Goal: Task Accomplishment & Management: Manage account settings

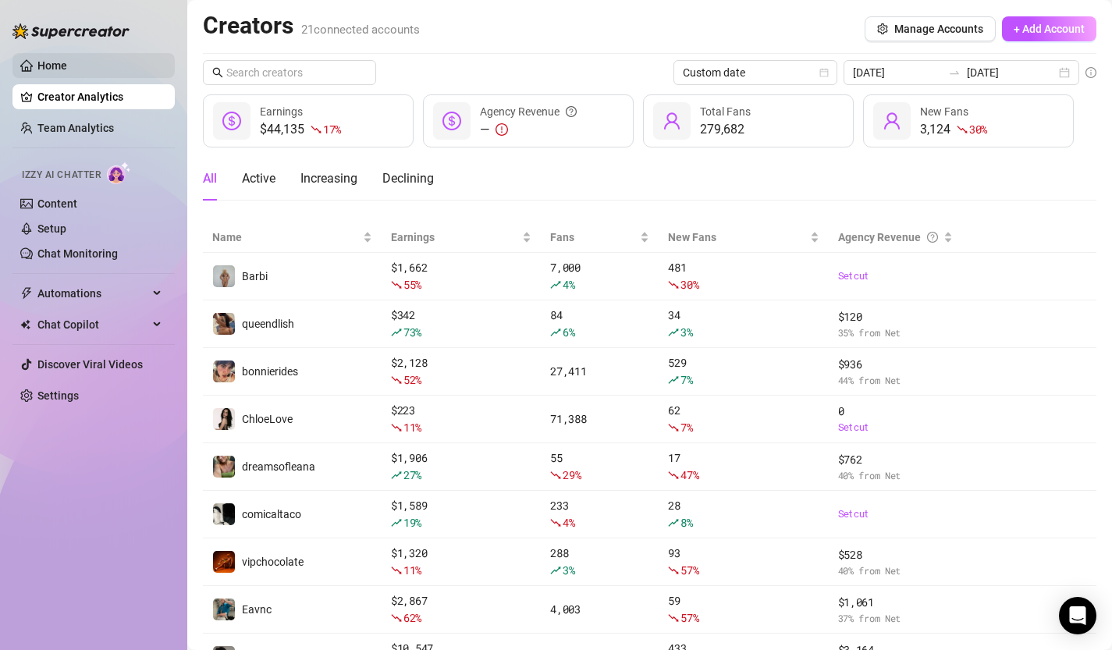
click at [67, 72] on link "Home" at bounding box center [52, 65] width 30 height 12
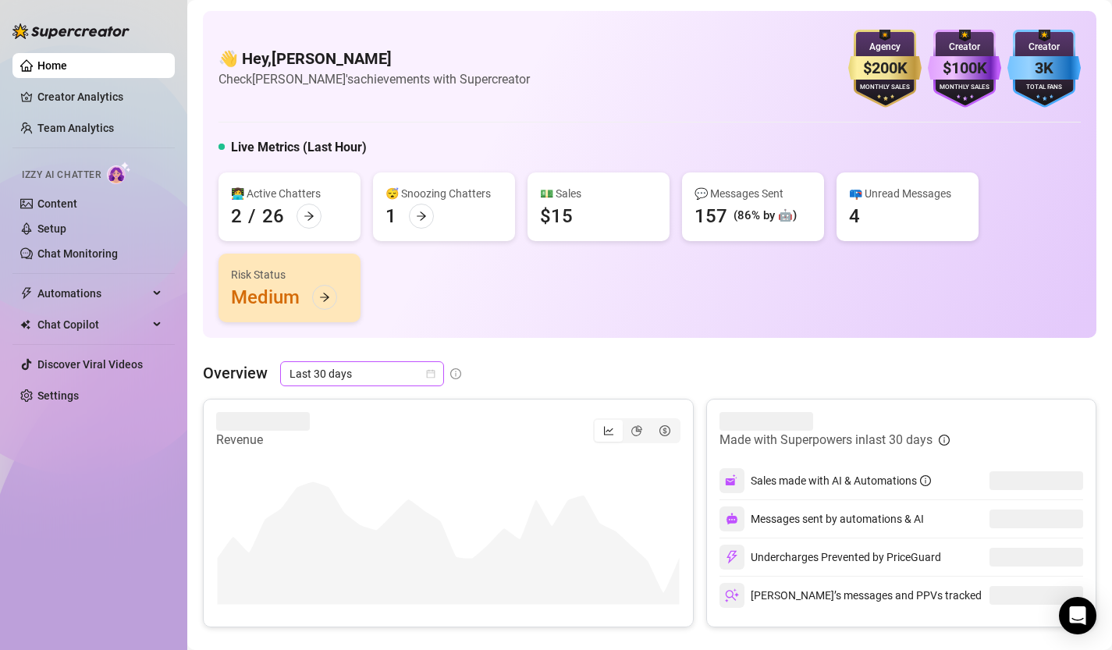
click at [432, 378] on icon "calendar" at bounding box center [431, 374] width 9 height 9
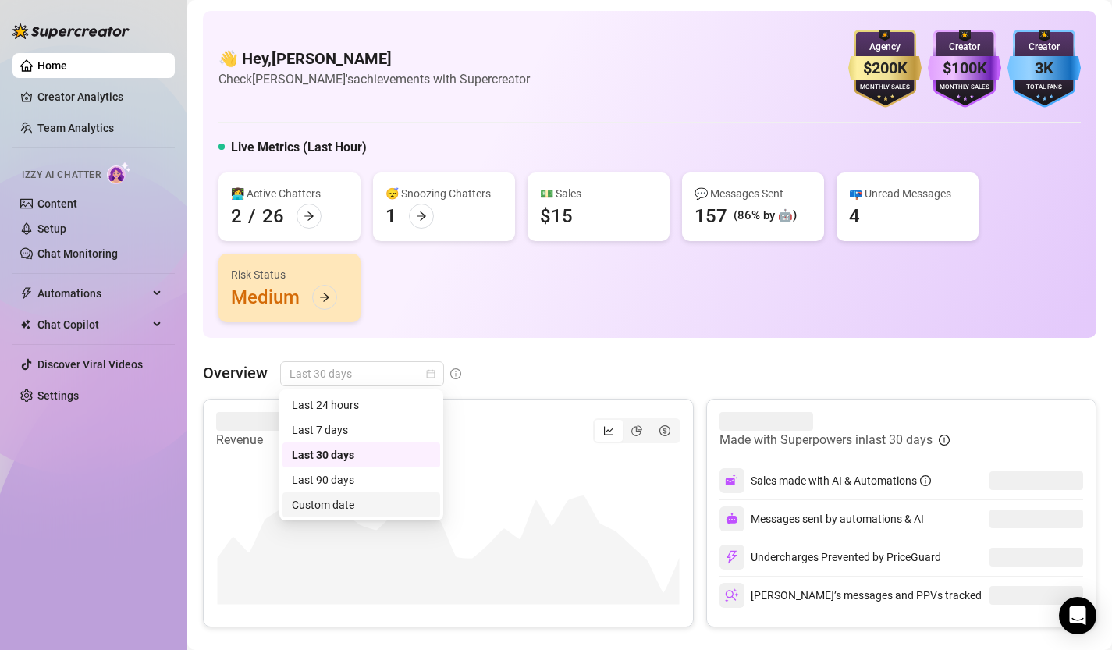
click at [407, 506] on div "Custom date" at bounding box center [361, 504] width 139 height 17
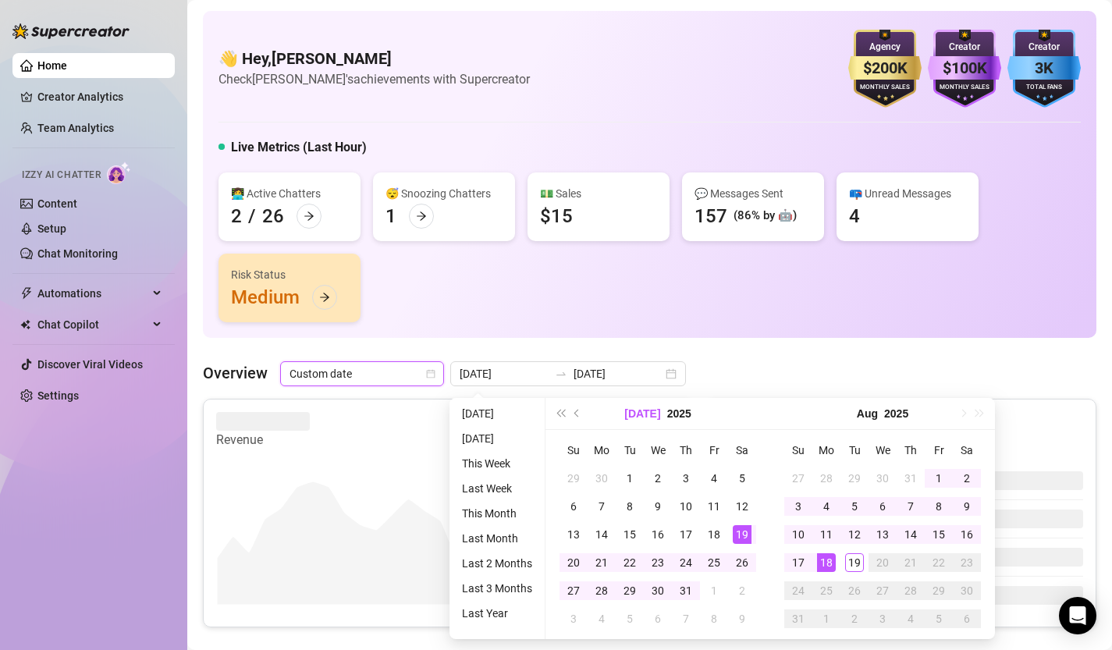
type input "[DATE]"
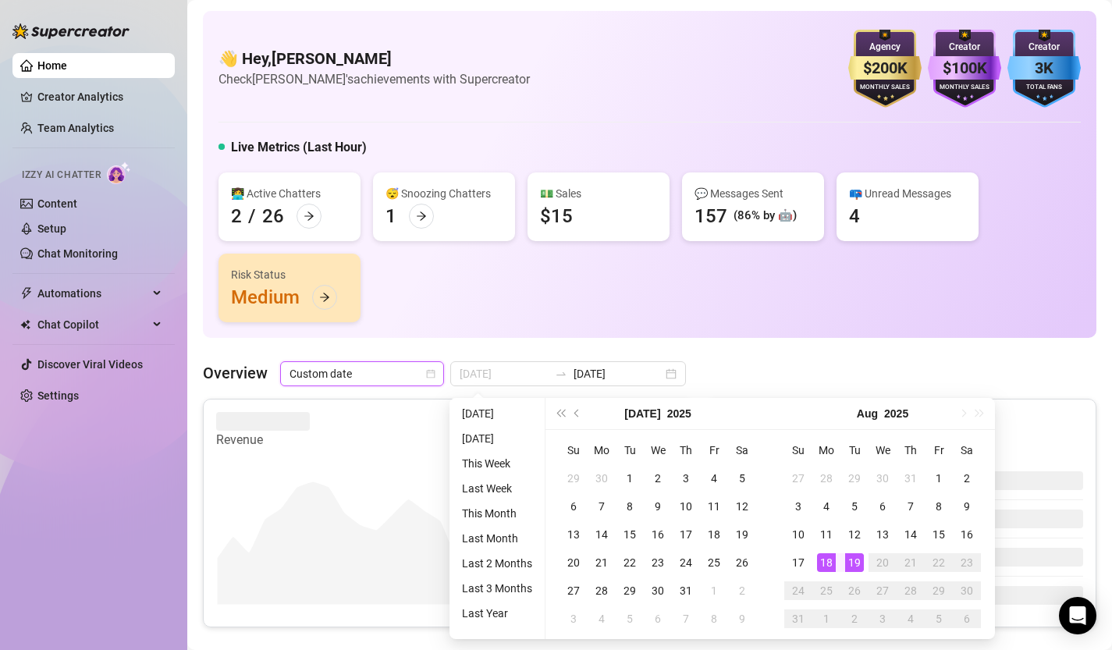
click at [854, 563] on div "19" at bounding box center [854, 562] width 19 height 19
type input "[DATE]"
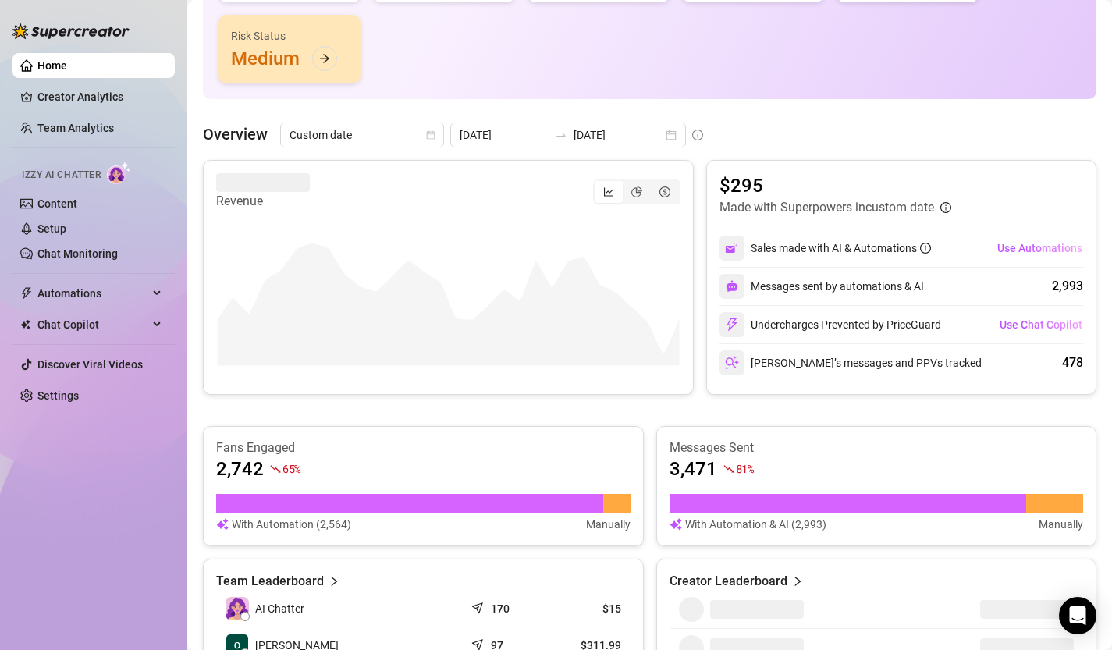
scroll to position [214, 0]
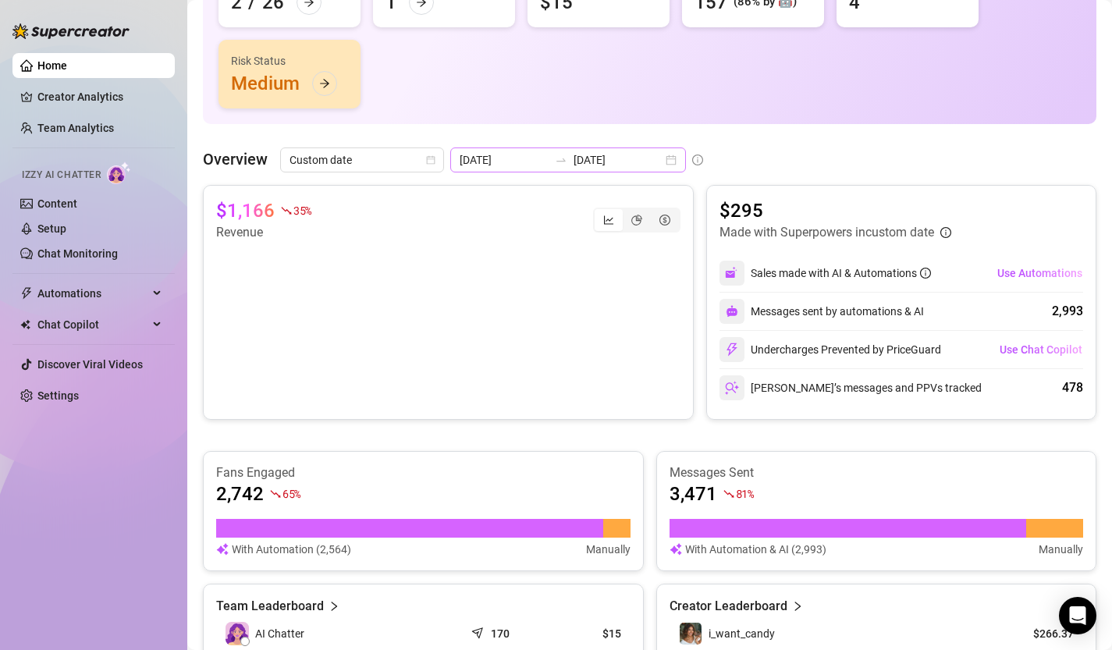
click at [635, 161] on div "[DATE] [DATE]" at bounding box center [568, 159] width 236 height 25
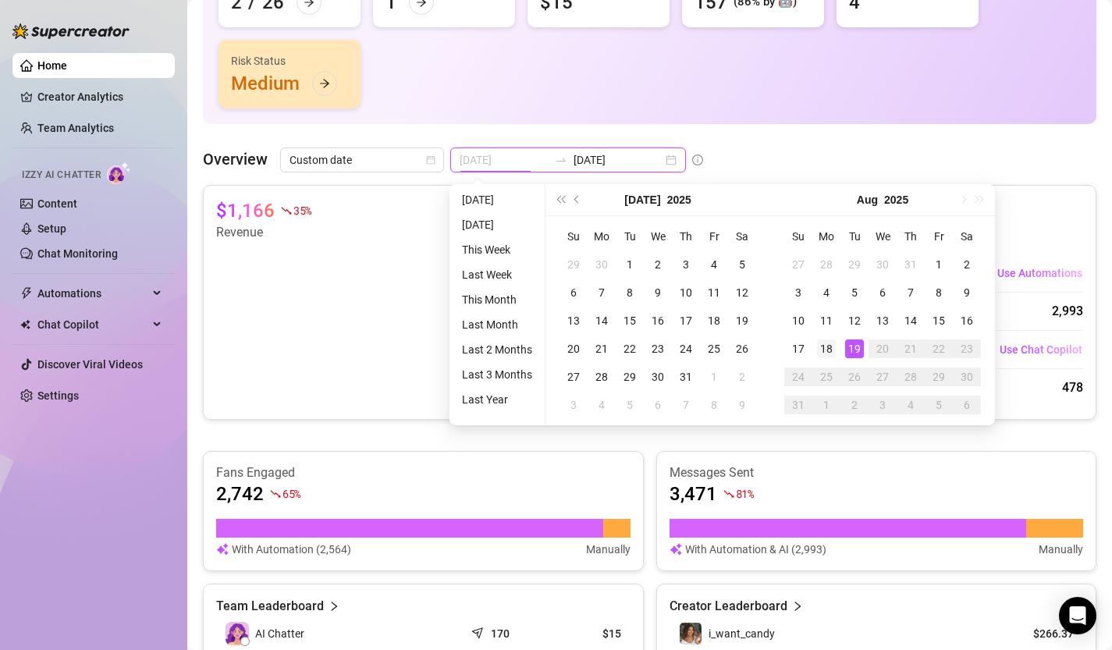
type input "[DATE]"
click at [830, 350] on div "18" at bounding box center [826, 348] width 19 height 19
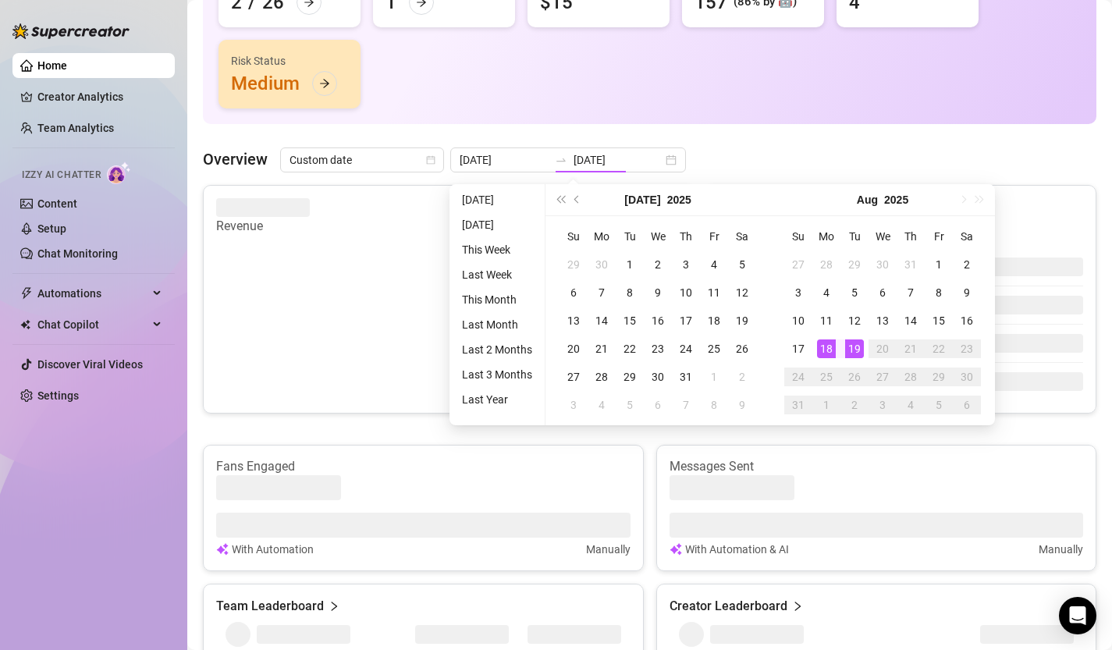
type input "[DATE]"
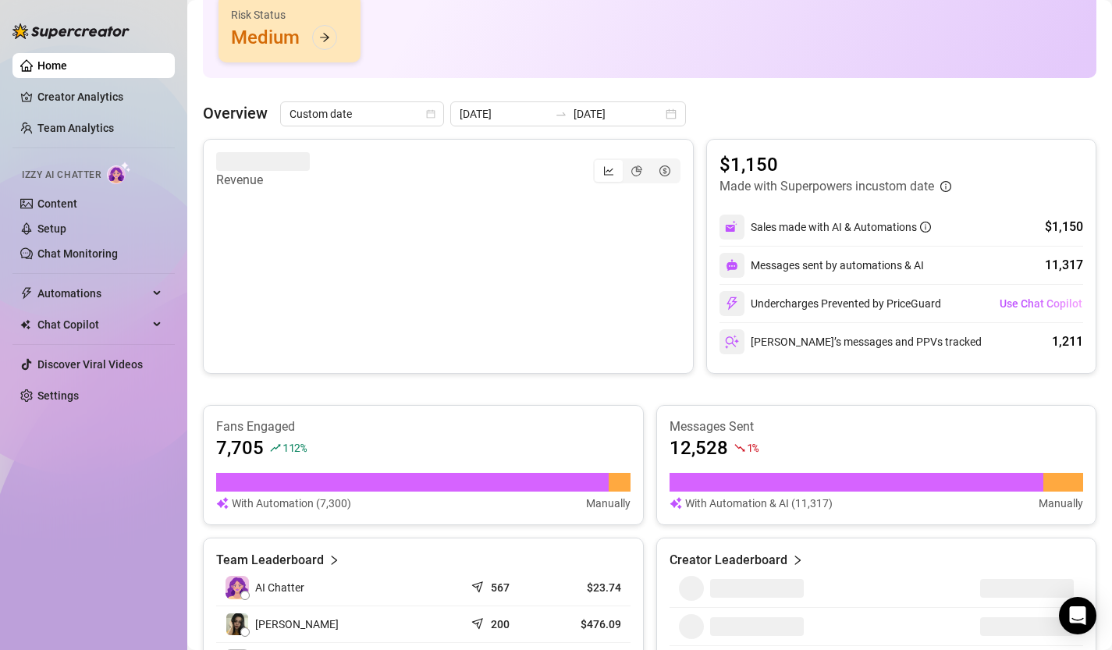
scroll to position [258, 0]
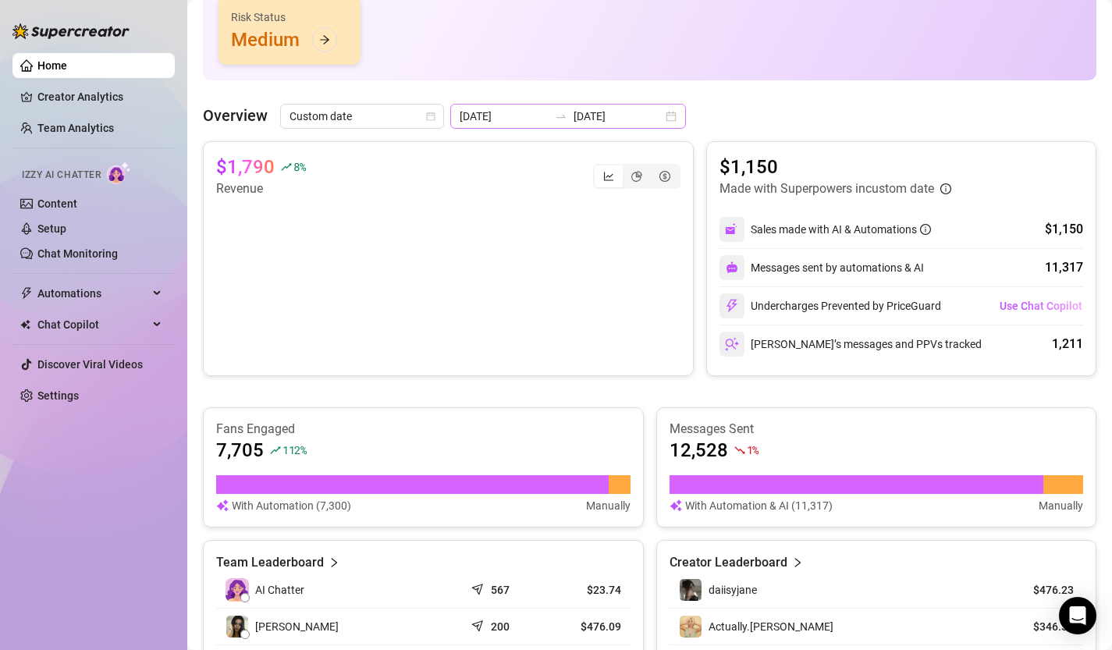
click at [637, 116] on div "[DATE] [DATE]" at bounding box center [568, 116] width 236 height 25
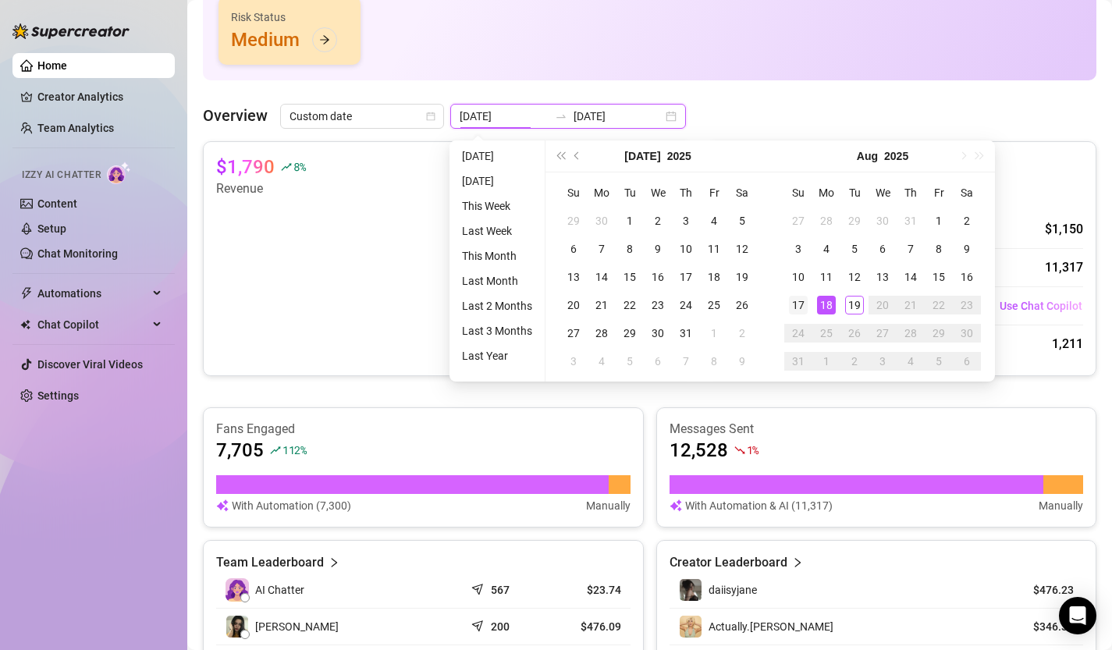
type input "[DATE]"
click at [800, 307] on div "17" at bounding box center [798, 305] width 19 height 19
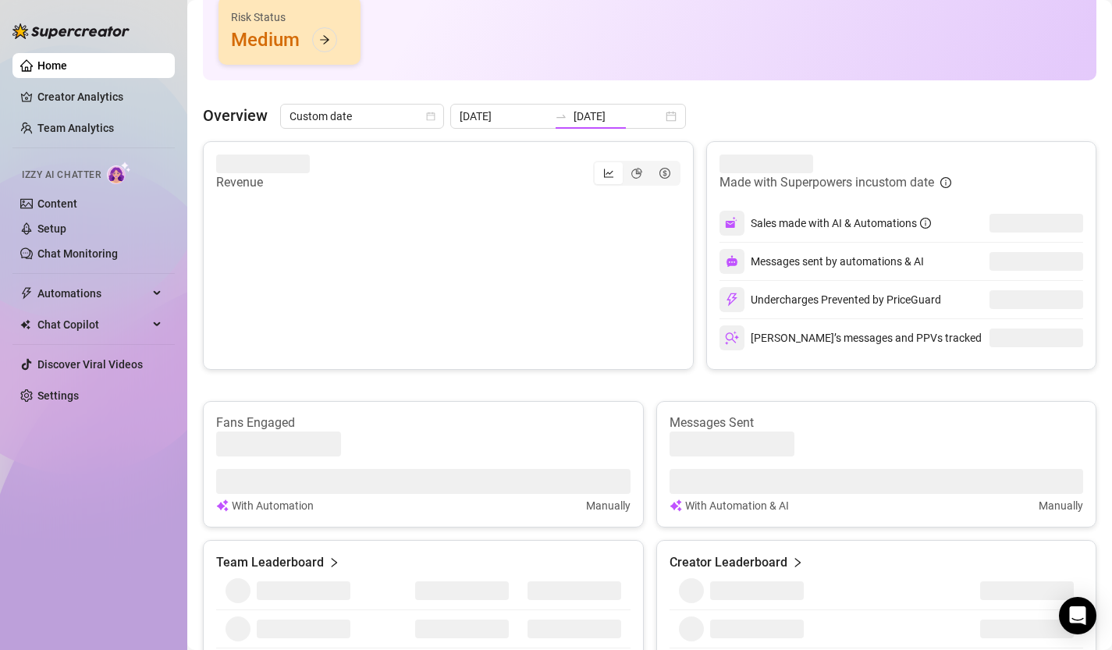
type input "[DATE]"
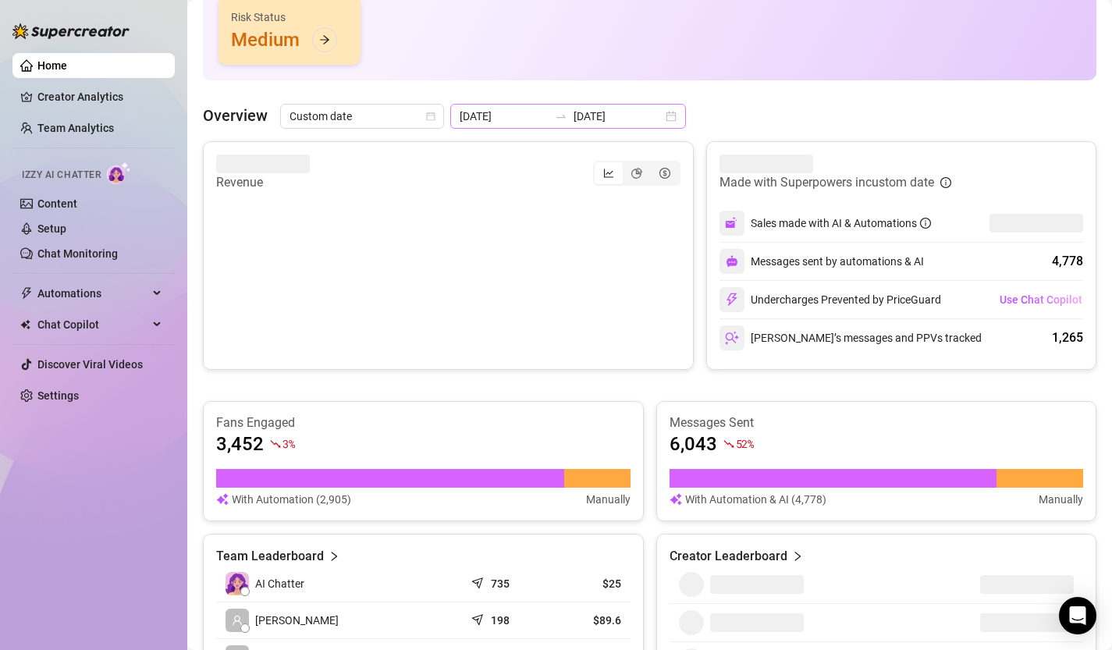
click at [631, 114] on div "[DATE] [DATE]" at bounding box center [568, 116] width 236 height 25
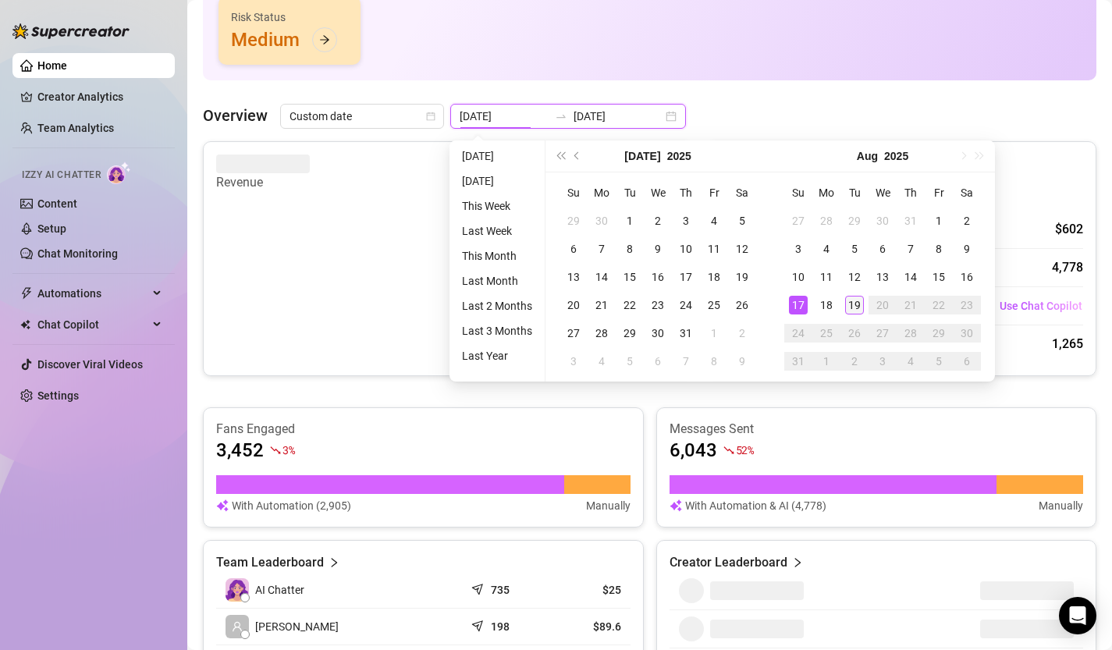
type input "[DATE]"
click at [860, 303] on div "19" at bounding box center [854, 305] width 19 height 19
click at [859, 303] on div "19" at bounding box center [854, 305] width 19 height 19
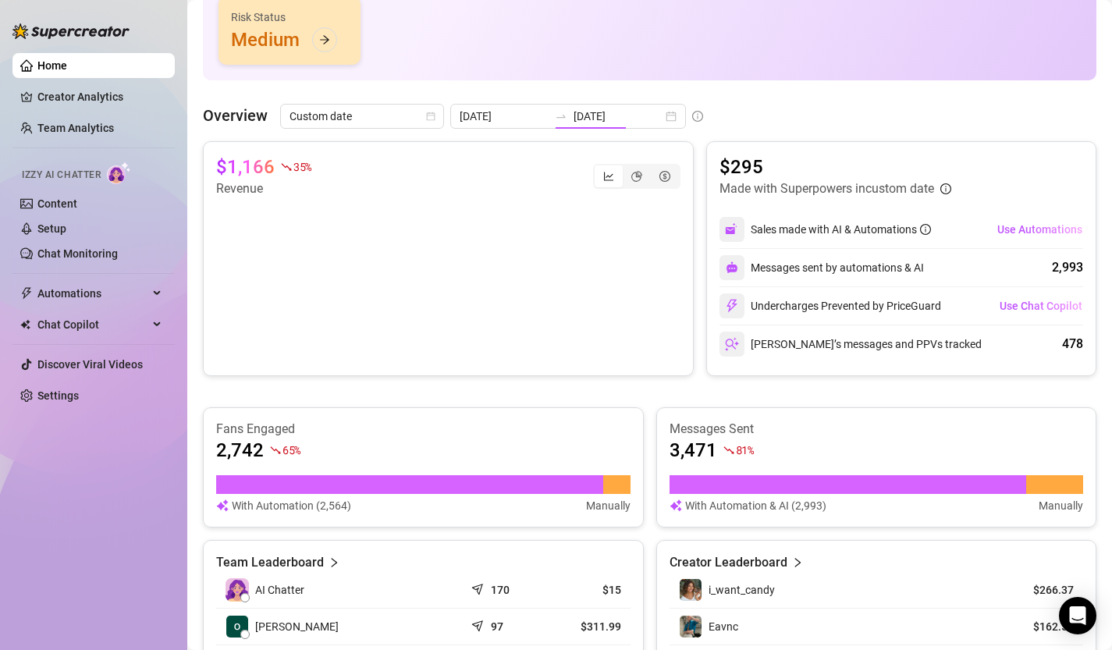
type input "[DATE]"
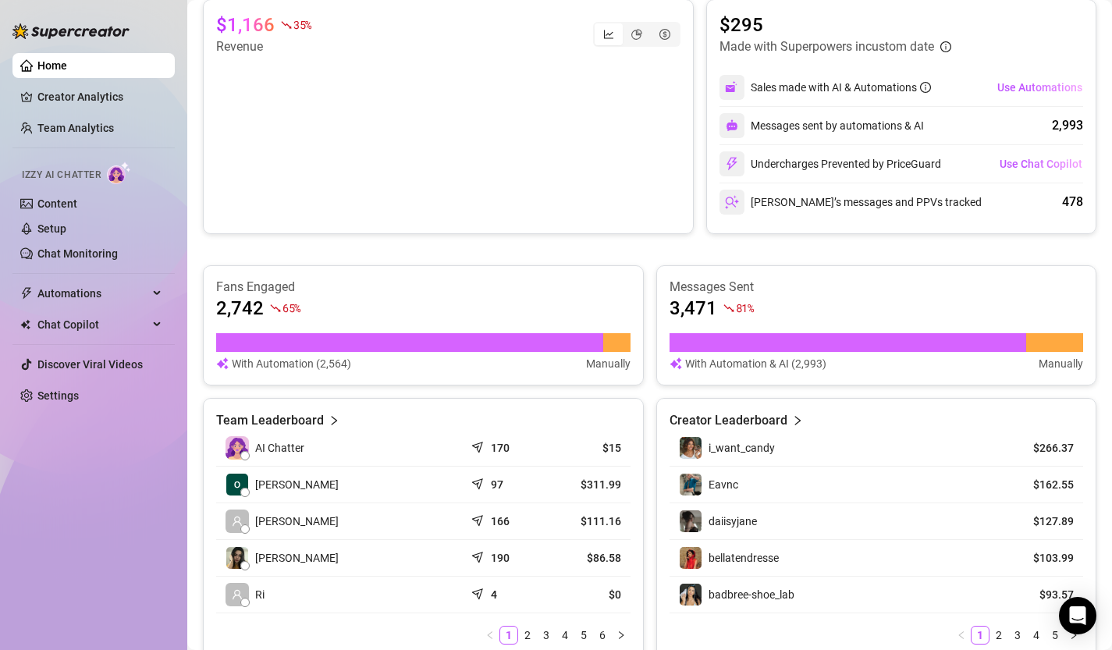
scroll to position [490, 0]
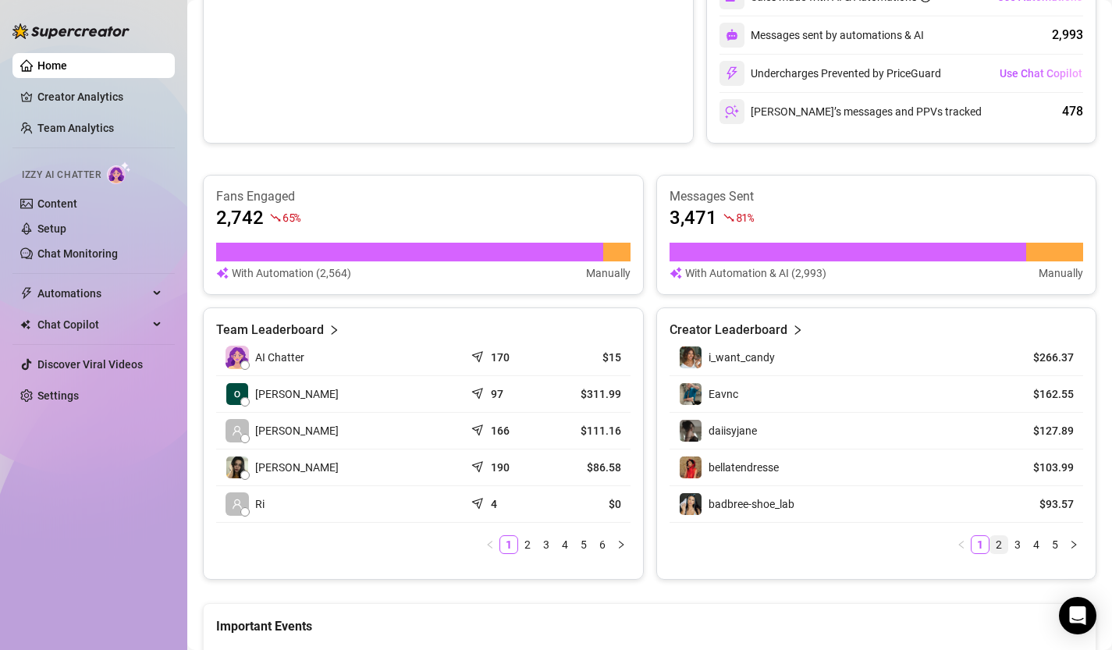
click at [1004, 544] on link "2" at bounding box center [998, 544] width 17 height 17
click at [983, 545] on link "1" at bounding box center [980, 544] width 17 height 17
click at [64, 222] on link "Setup" at bounding box center [51, 228] width 29 height 12
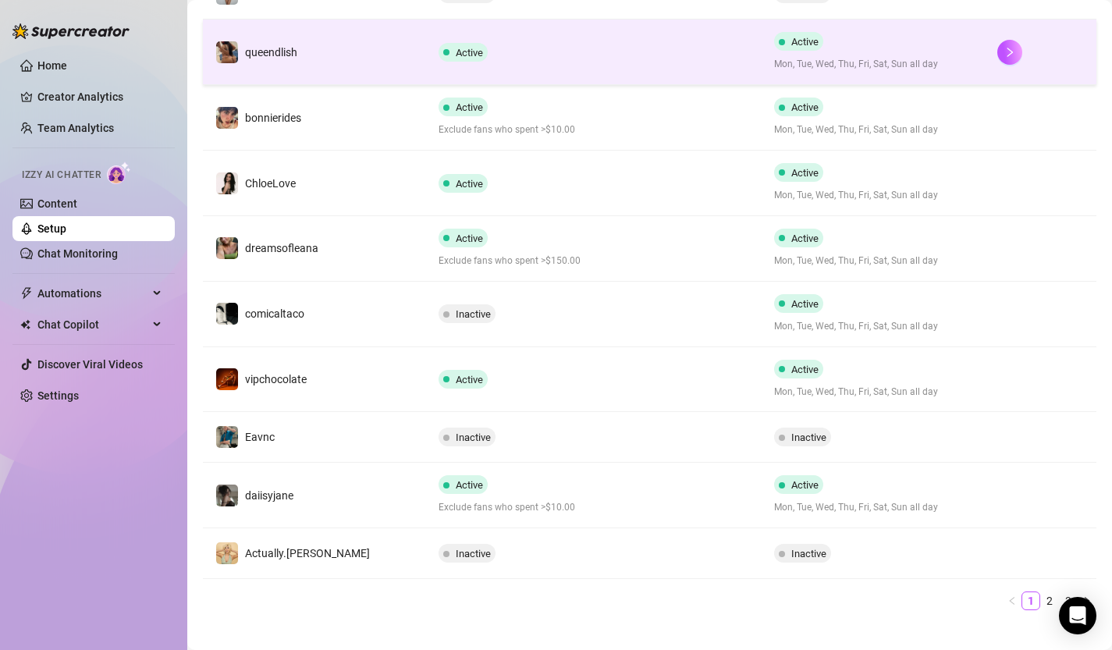
scroll to position [393, 0]
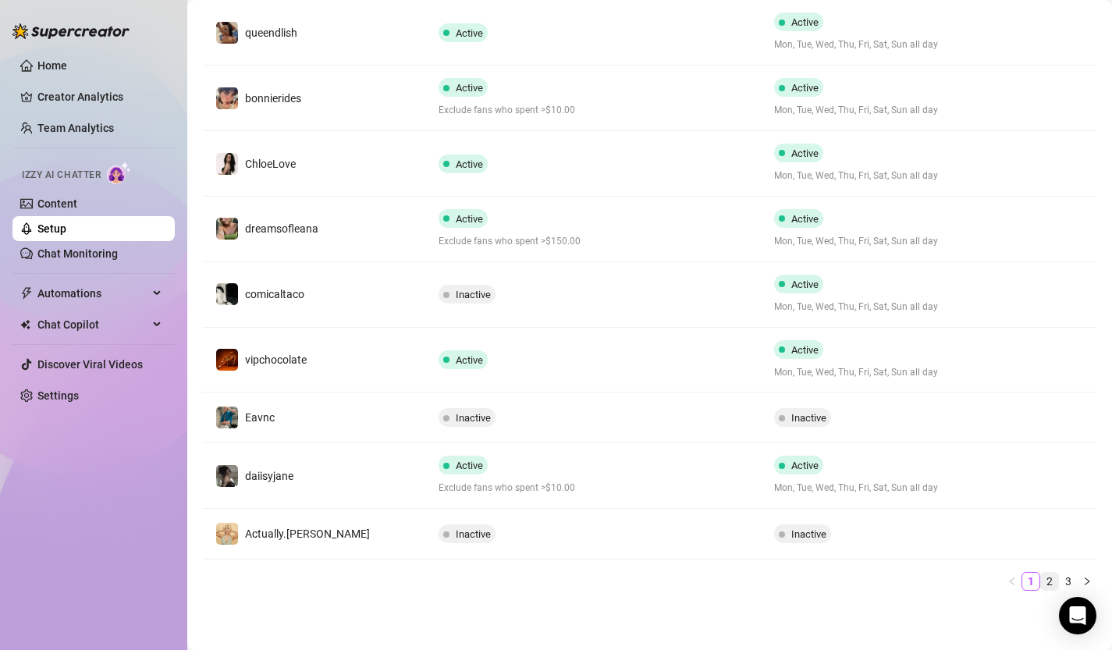
click at [1052, 584] on link "2" at bounding box center [1049, 581] width 17 height 17
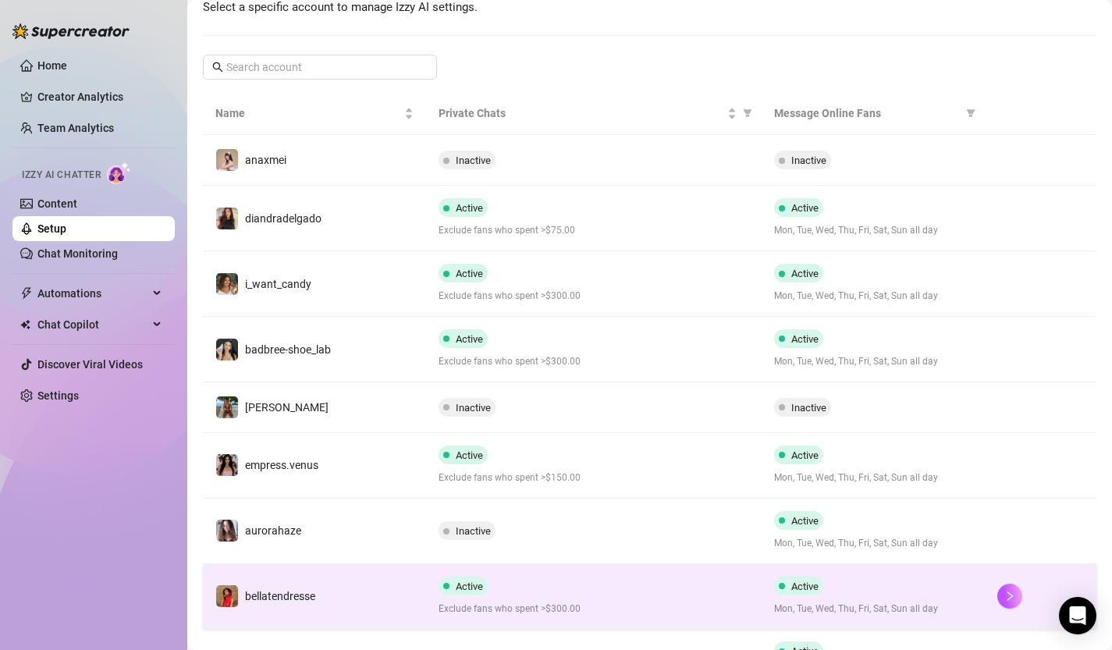
scroll to position [193, 0]
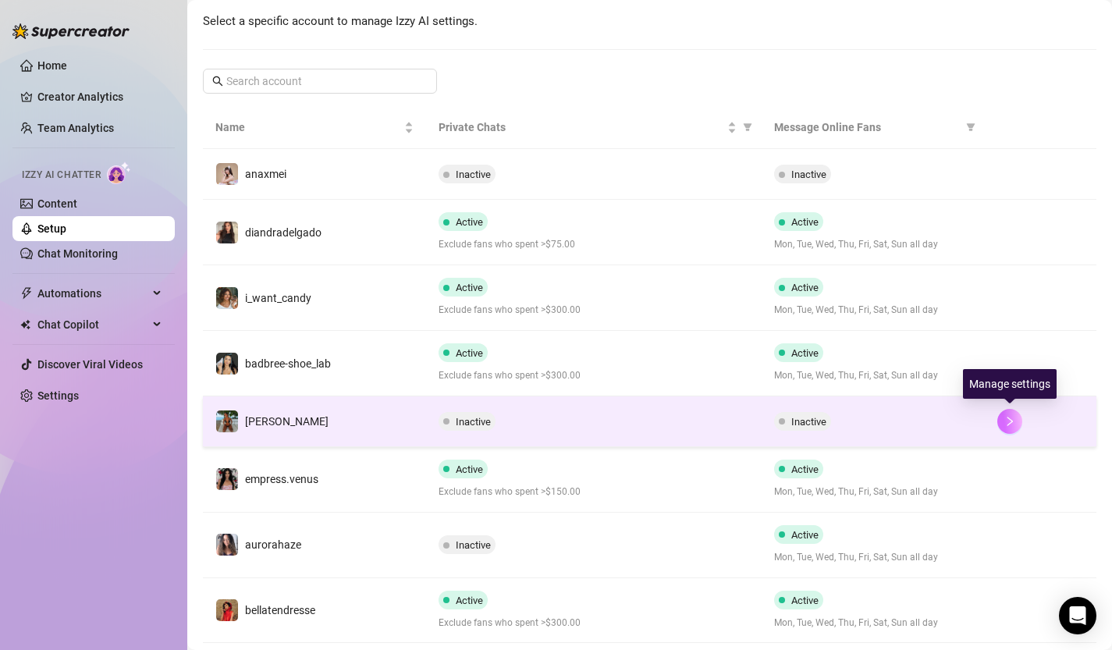
click at [1012, 418] on icon "right" at bounding box center [1009, 421] width 11 height 11
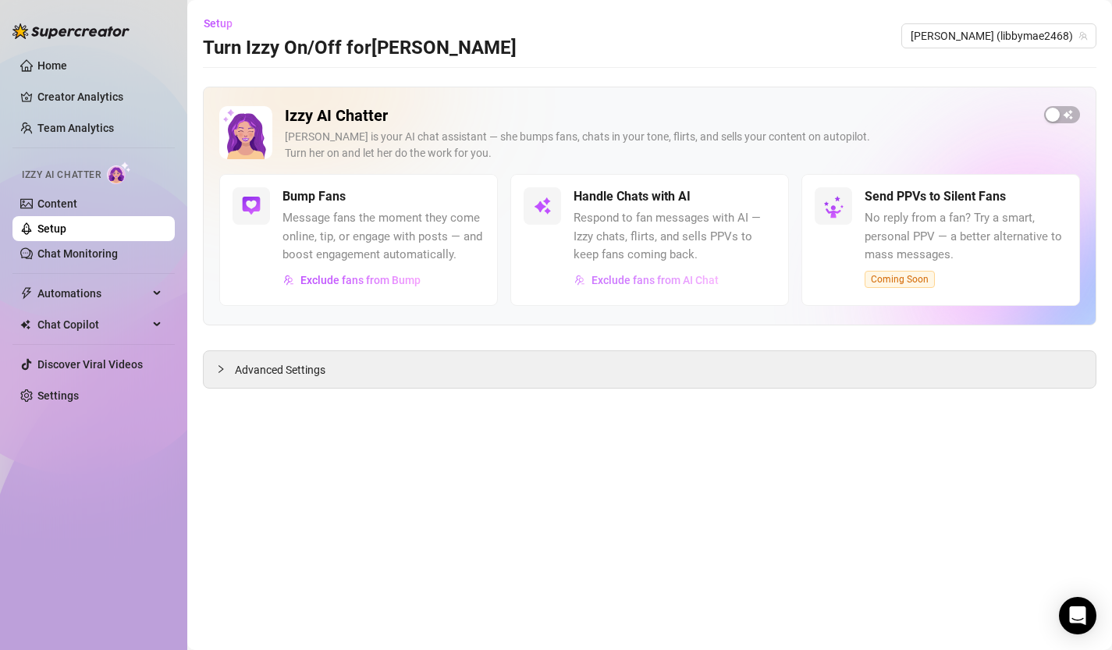
click at [636, 283] on span "Exclude fans from AI Chat" at bounding box center [655, 280] width 127 height 12
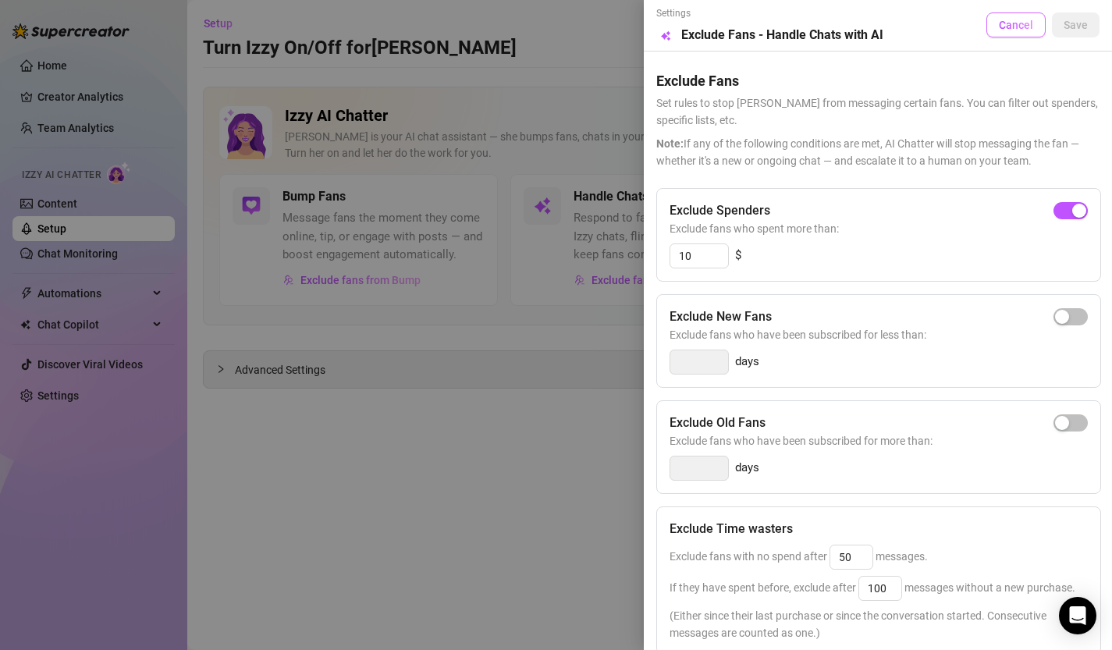
click at [1018, 27] on span "Cancel" at bounding box center [1016, 25] width 34 height 12
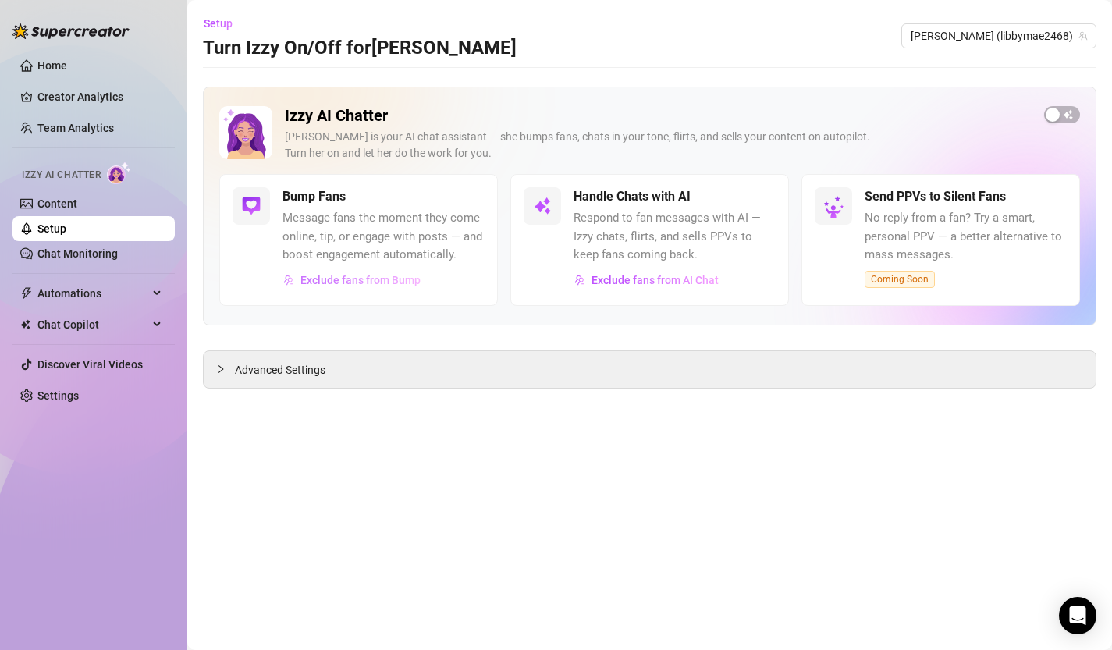
click at [403, 284] on span "Exclude fans from Bump" at bounding box center [360, 280] width 120 height 12
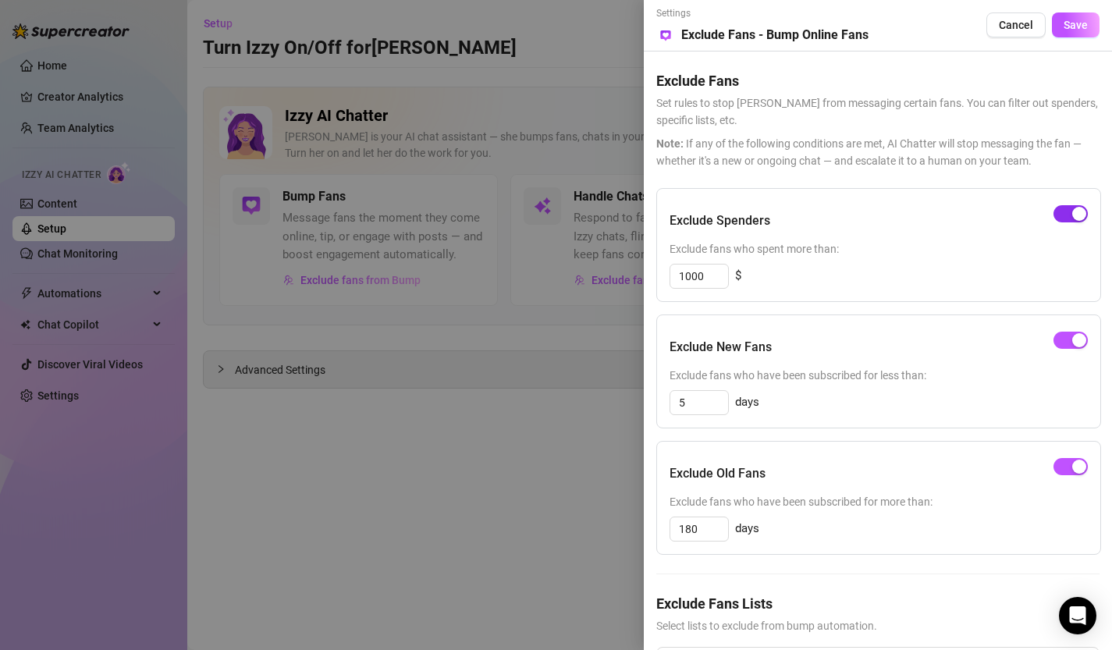
click at [1074, 211] on div "button" at bounding box center [1079, 214] width 14 height 14
click at [1074, 211] on span "button" at bounding box center [1071, 213] width 34 height 17
click at [1074, 211] on div "button" at bounding box center [1079, 214] width 14 height 14
click at [1079, 336] on div "button" at bounding box center [1079, 340] width 14 height 14
click at [1064, 467] on span "button" at bounding box center [1071, 466] width 34 height 17
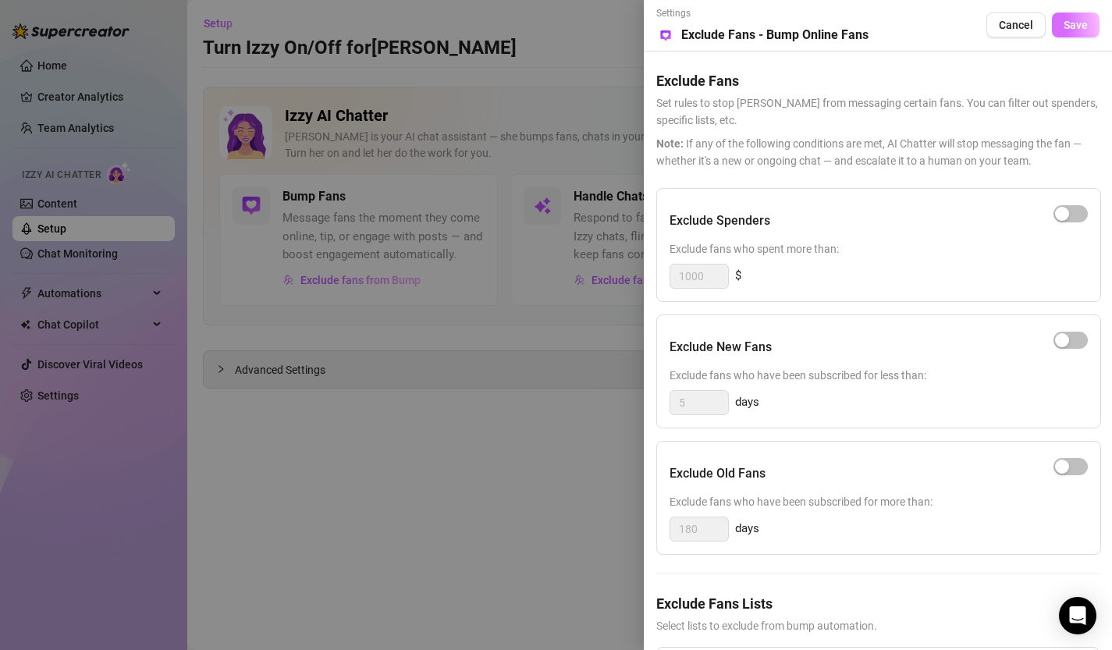
click at [1074, 33] on button "Save" at bounding box center [1076, 24] width 48 height 25
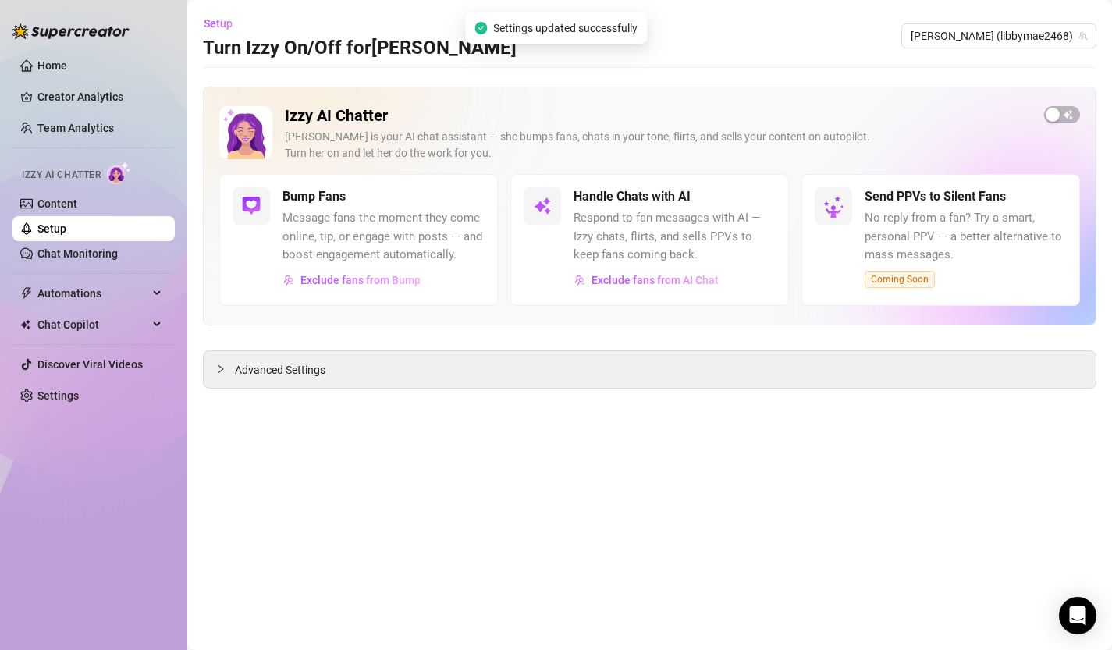
click at [66, 231] on link "Setup" at bounding box center [51, 228] width 29 height 12
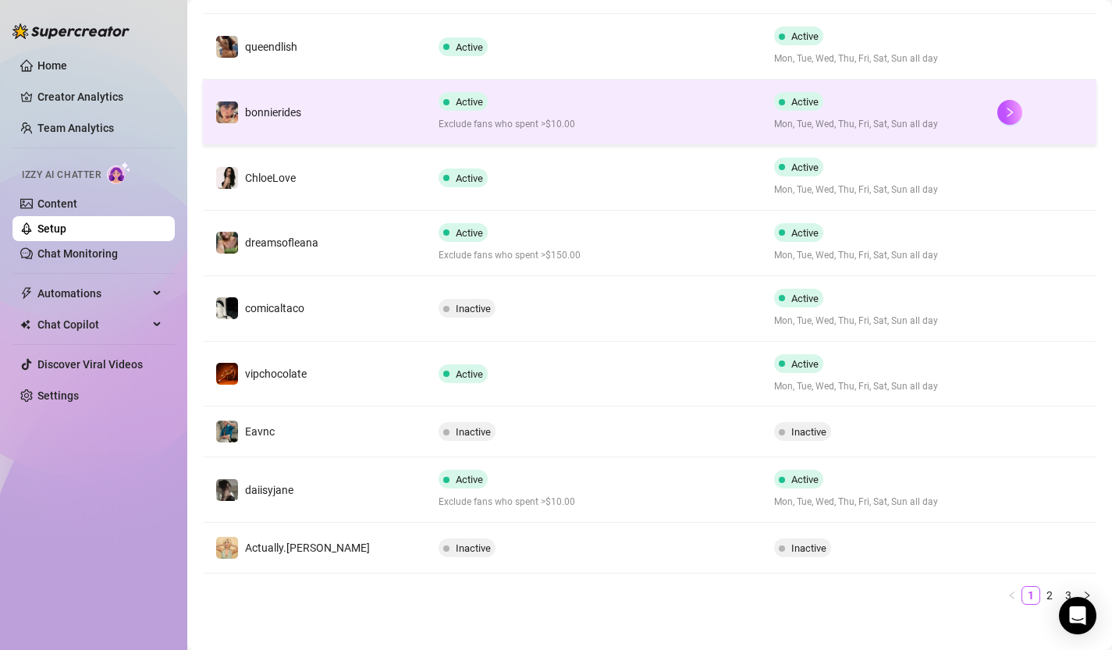
scroll to position [383, 0]
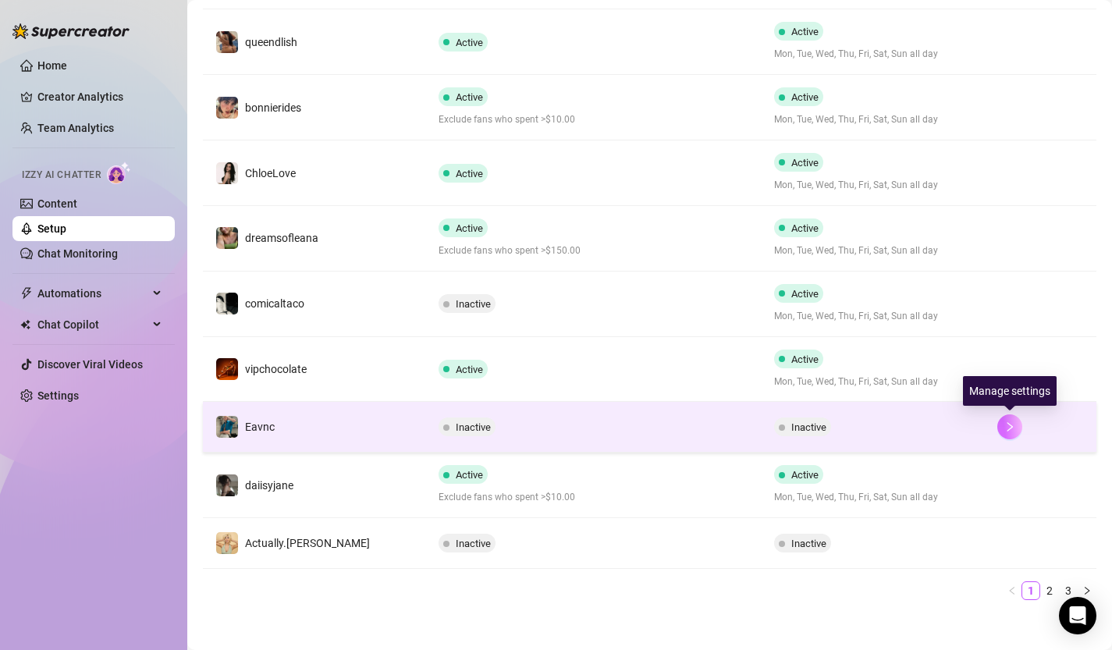
click at [1014, 430] on icon "right" at bounding box center [1009, 426] width 11 height 11
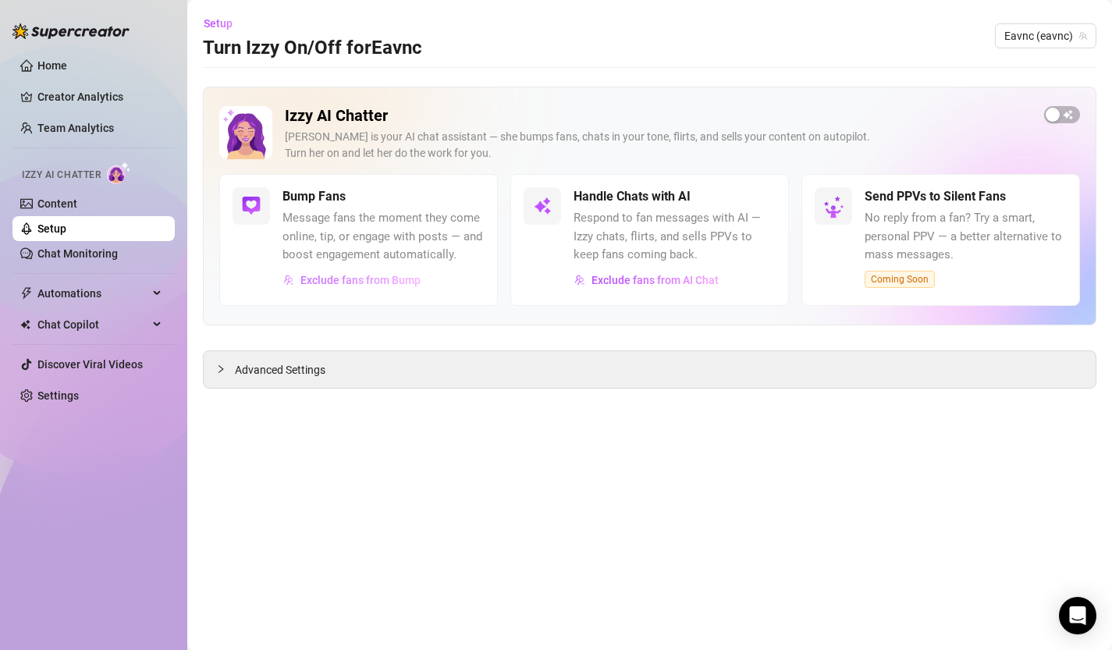
click at [405, 278] on span "Exclude fans from Bump" at bounding box center [360, 280] width 120 height 12
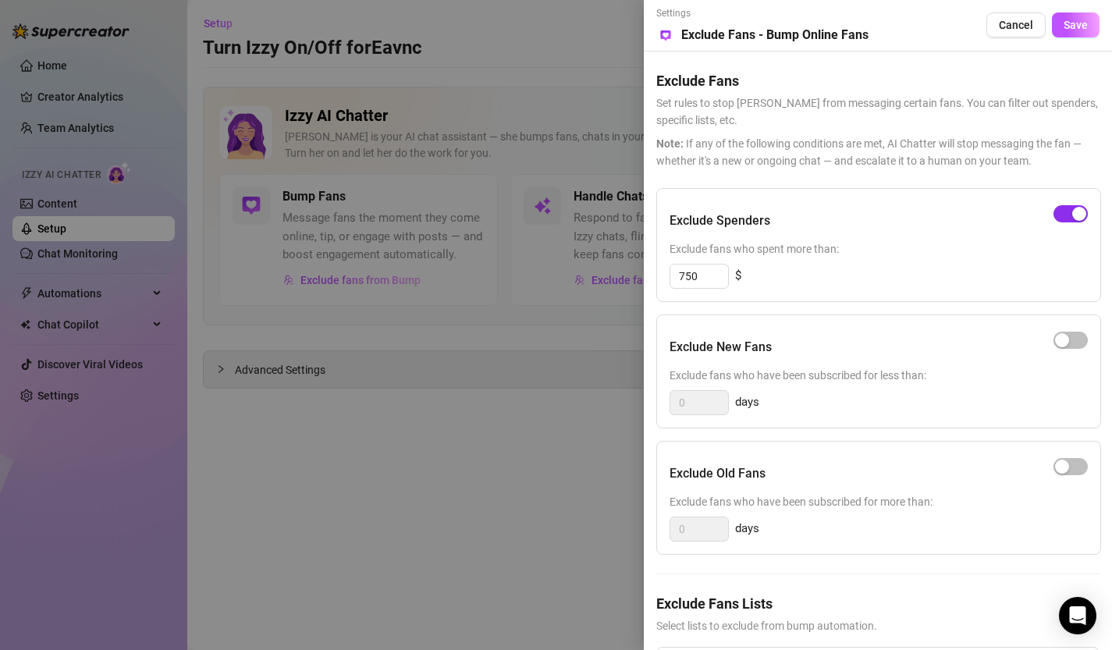
click at [1082, 211] on div "button" at bounding box center [1079, 214] width 14 height 14
click at [1082, 22] on span "Save" at bounding box center [1076, 25] width 24 height 12
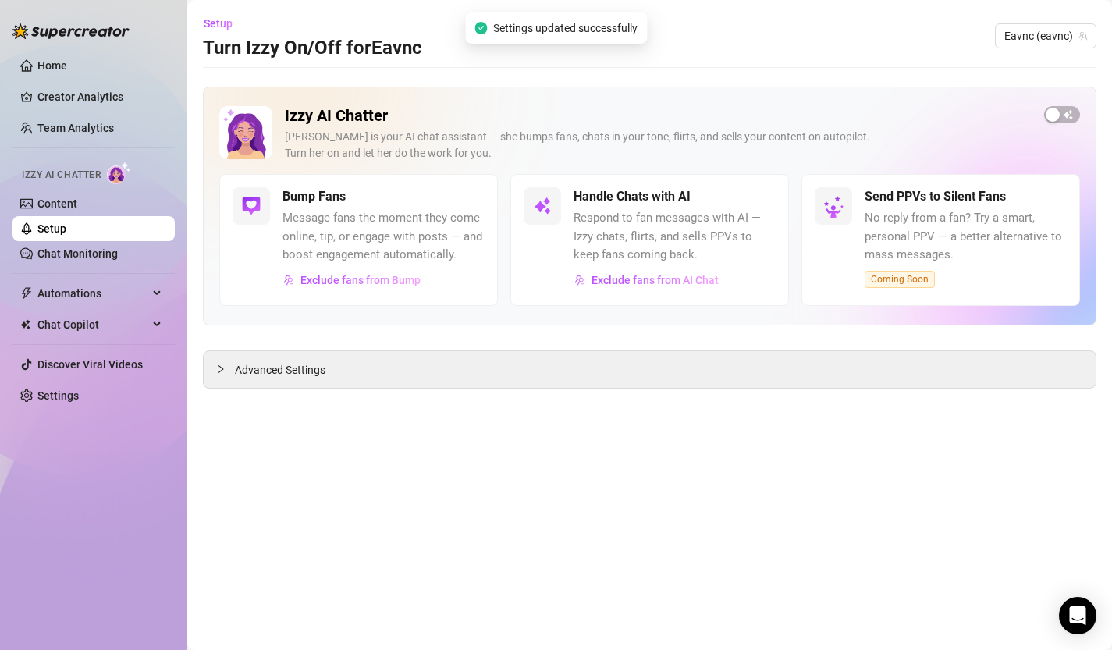
click at [66, 233] on link "Setup" at bounding box center [51, 228] width 29 height 12
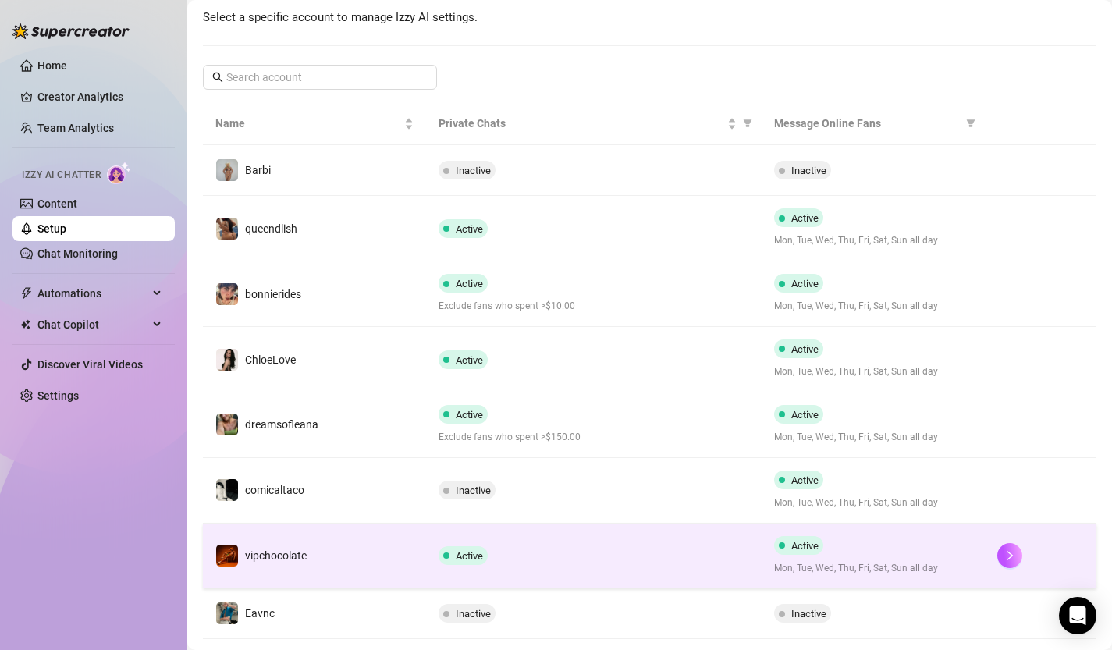
scroll to position [185, 0]
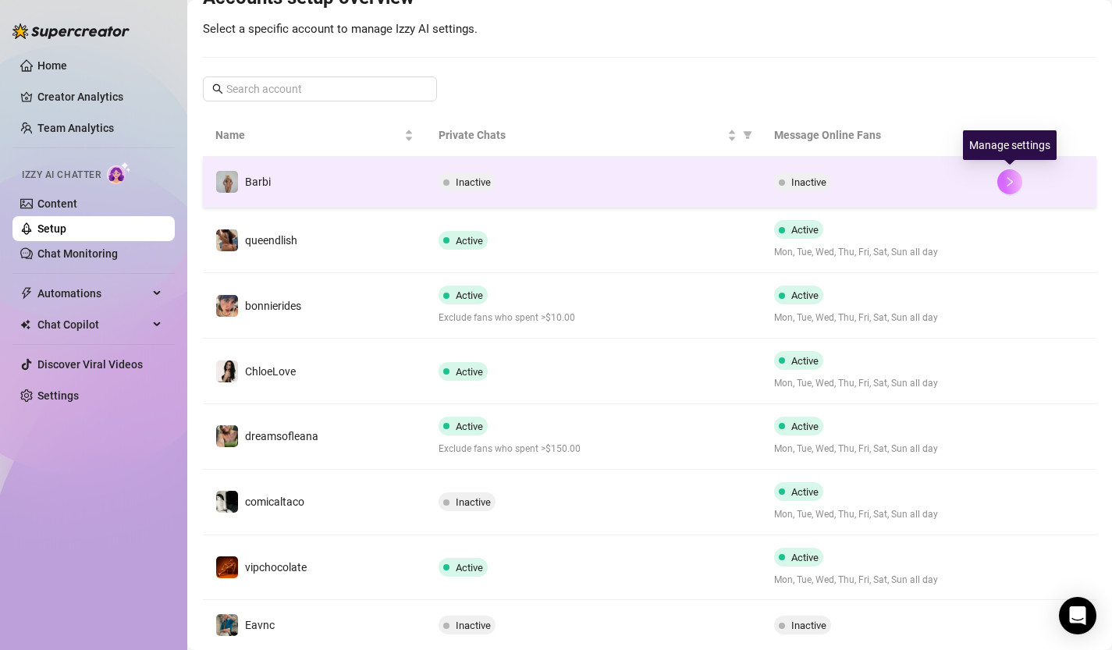
click at [1013, 174] on button "button" at bounding box center [1009, 181] width 25 height 25
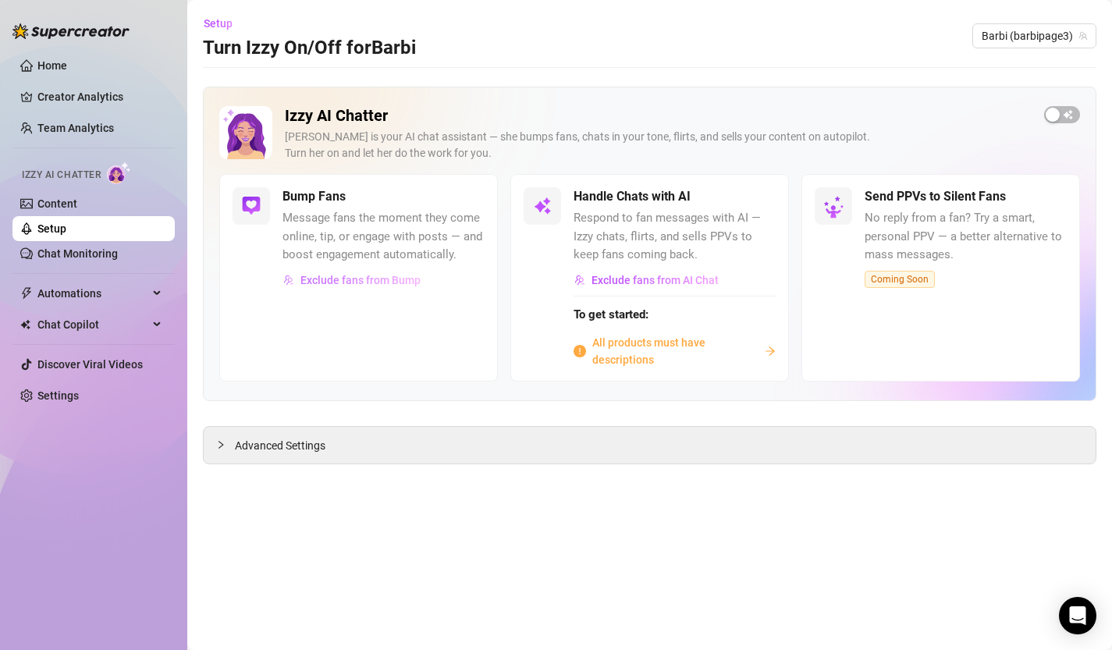
click at [354, 275] on span "Exclude fans from Bump" at bounding box center [360, 280] width 120 height 12
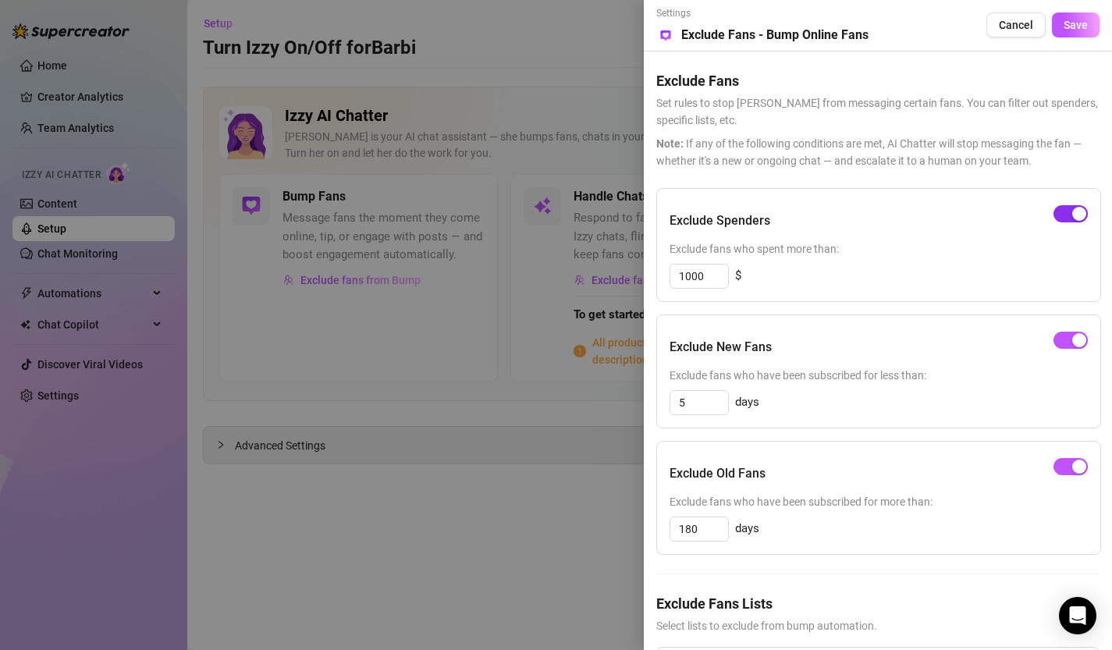
click at [1078, 219] on div "button" at bounding box center [1079, 214] width 14 height 14
click at [1061, 333] on span "button" at bounding box center [1071, 340] width 34 height 17
click at [1067, 460] on span "button" at bounding box center [1071, 466] width 34 height 17
click at [1083, 19] on span "Save" at bounding box center [1076, 25] width 24 height 12
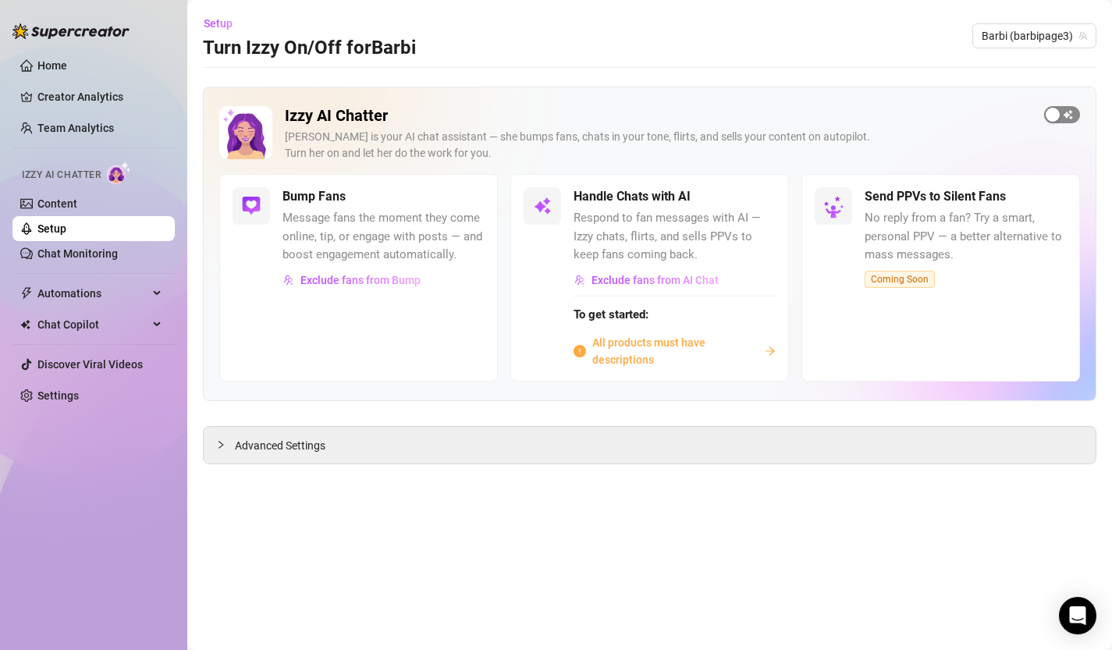
click at [1064, 109] on span "button" at bounding box center [1062, 114] width 36 height 17
click at [46, 226] on link "Setup" at bounding box center [51, 228] width 29 height 12
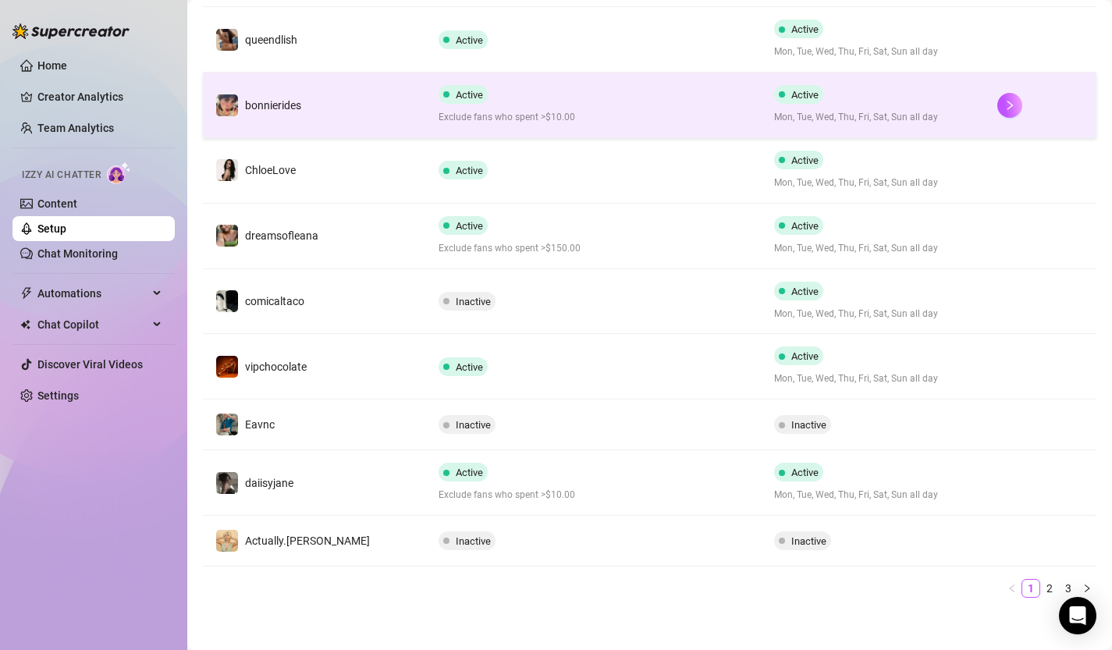
scroll to position [403, 0]
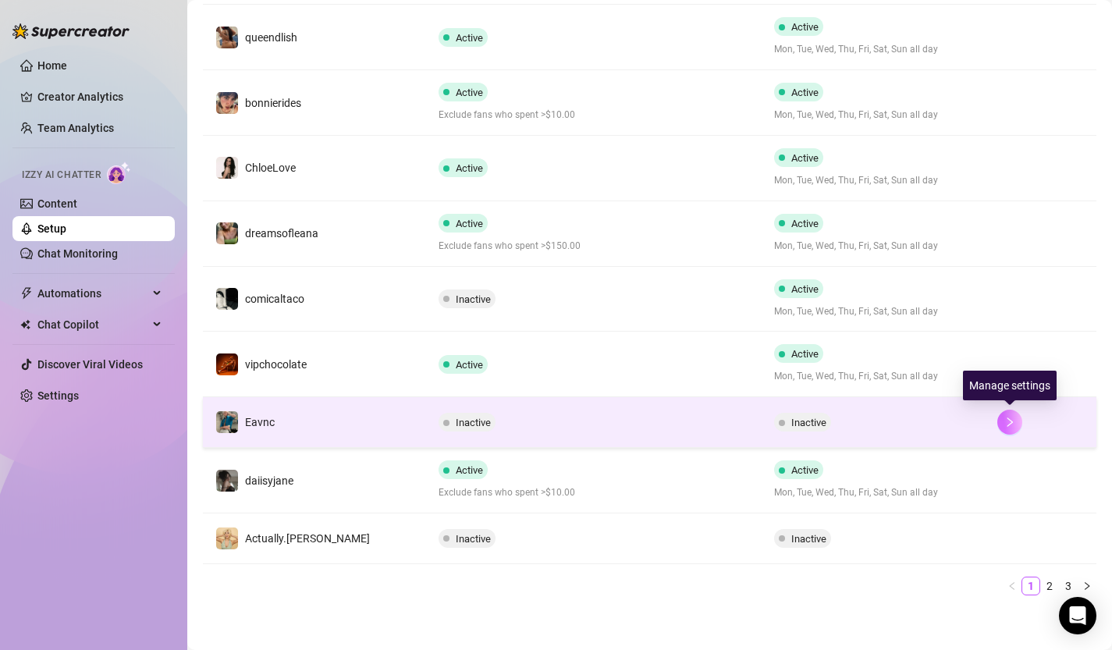
click at [1008, 425] on icon "right" at bounding box center [1009, 422] width 5 height 9
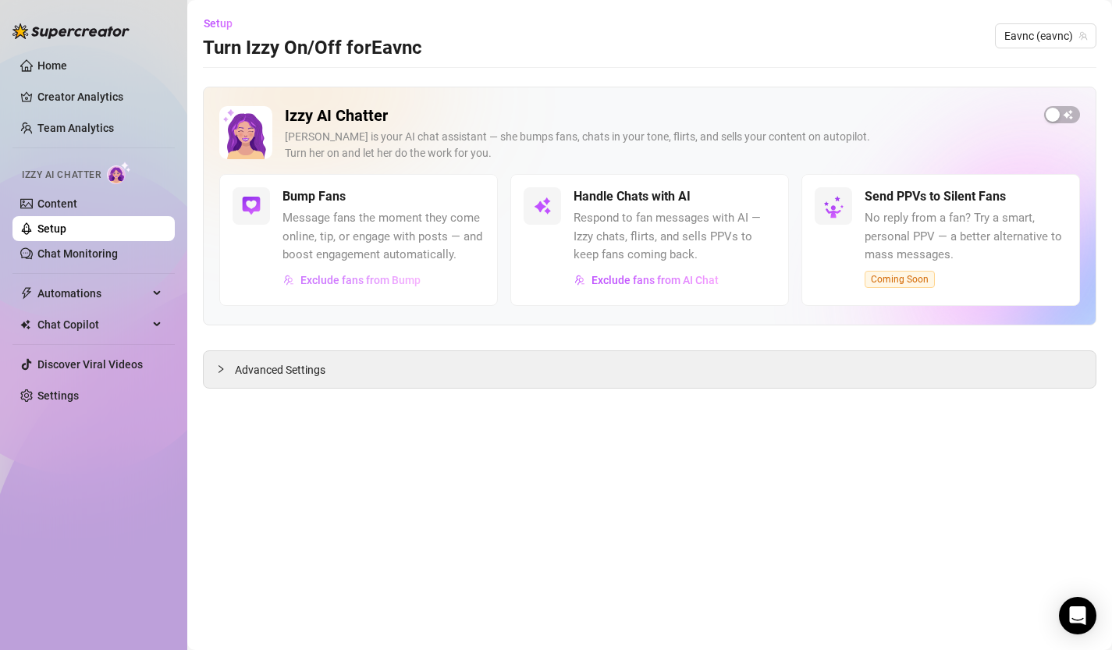
click at [349, 285] on span "Exclude fans from Bump" at bounding box center [360, 280] width 120 height 12
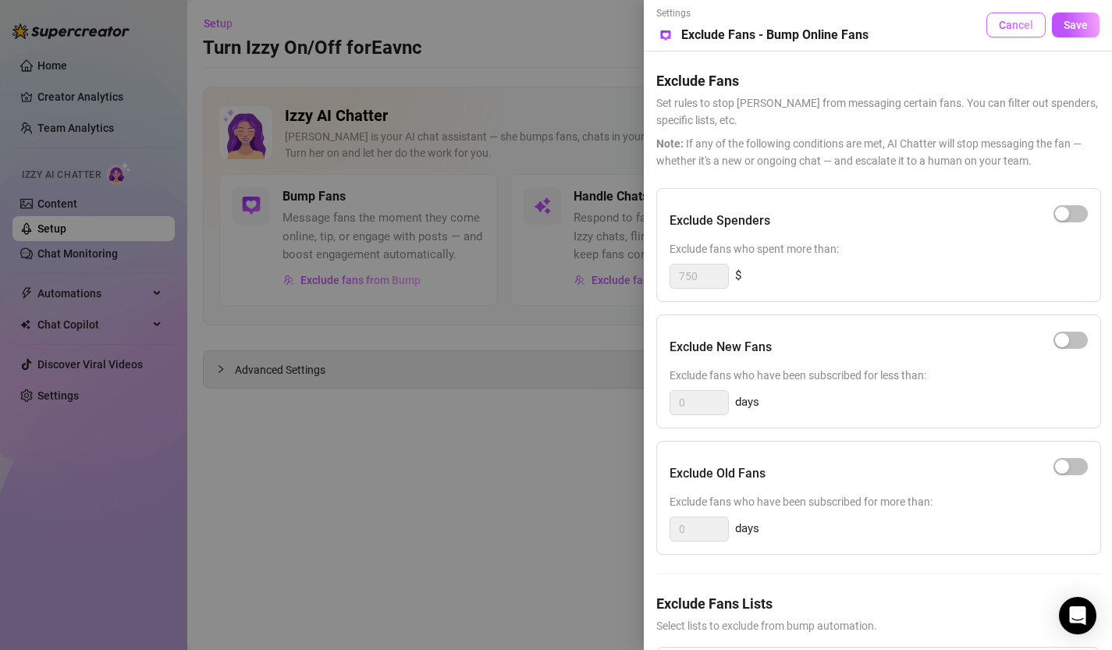
click at [1029, 24] on span "Cancel" at bounding box center [1016, 25] width 34 height 12
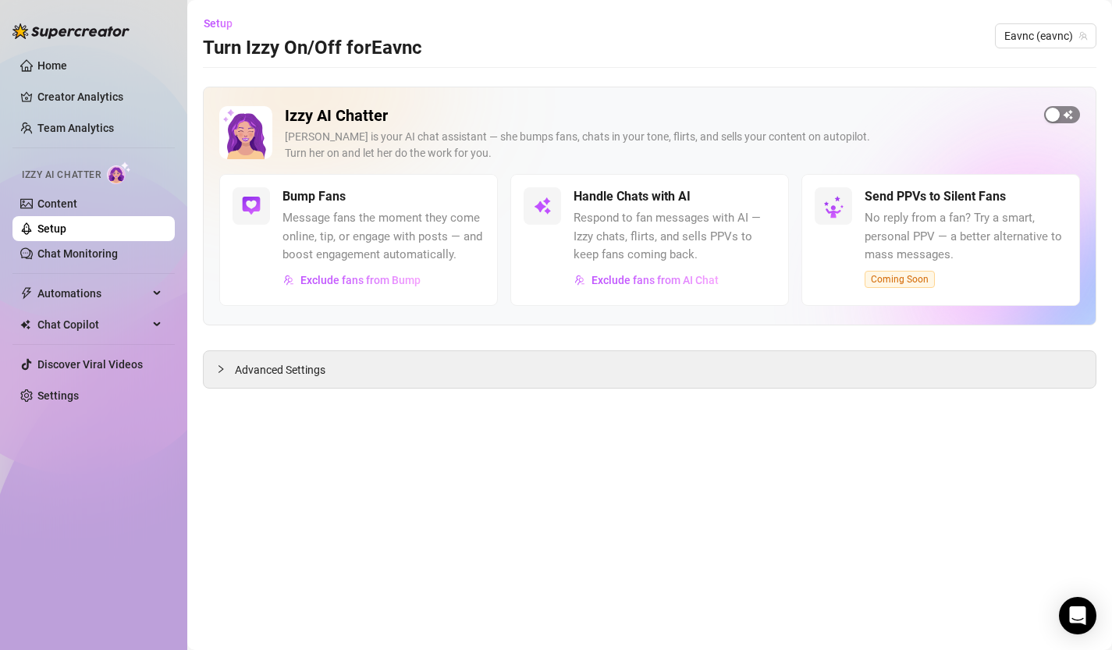
click at [1060, 112] on button "button" at bounding box center [1062, 114] width 36 height 17
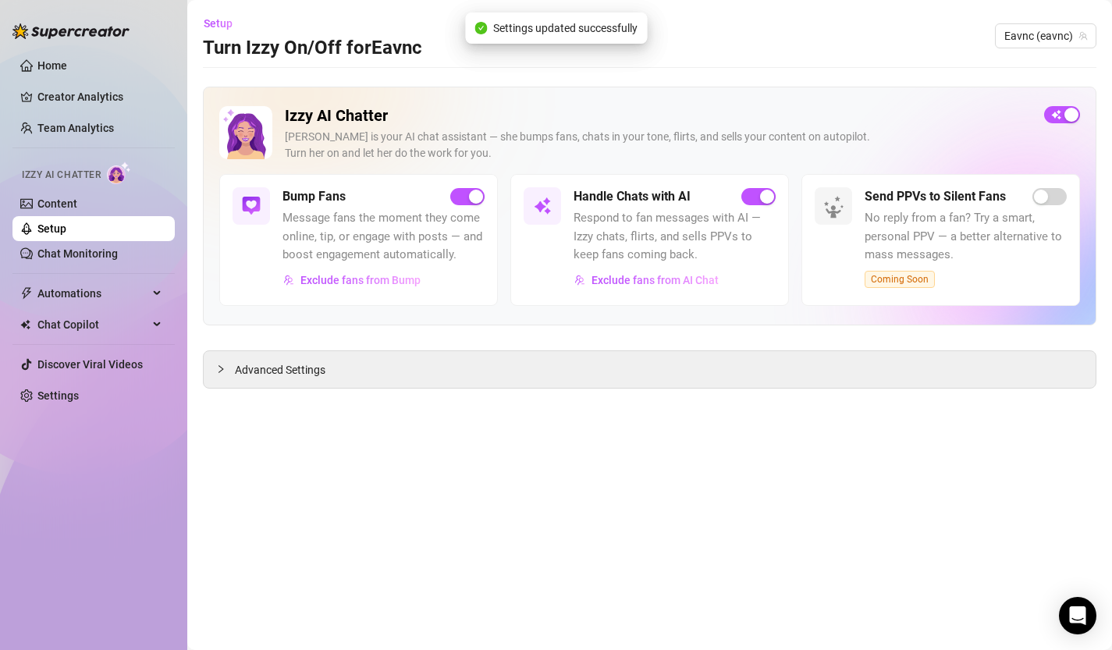
click at [40, 232] on link "Setup" at bounding box center [51, 228] width 29 height 12
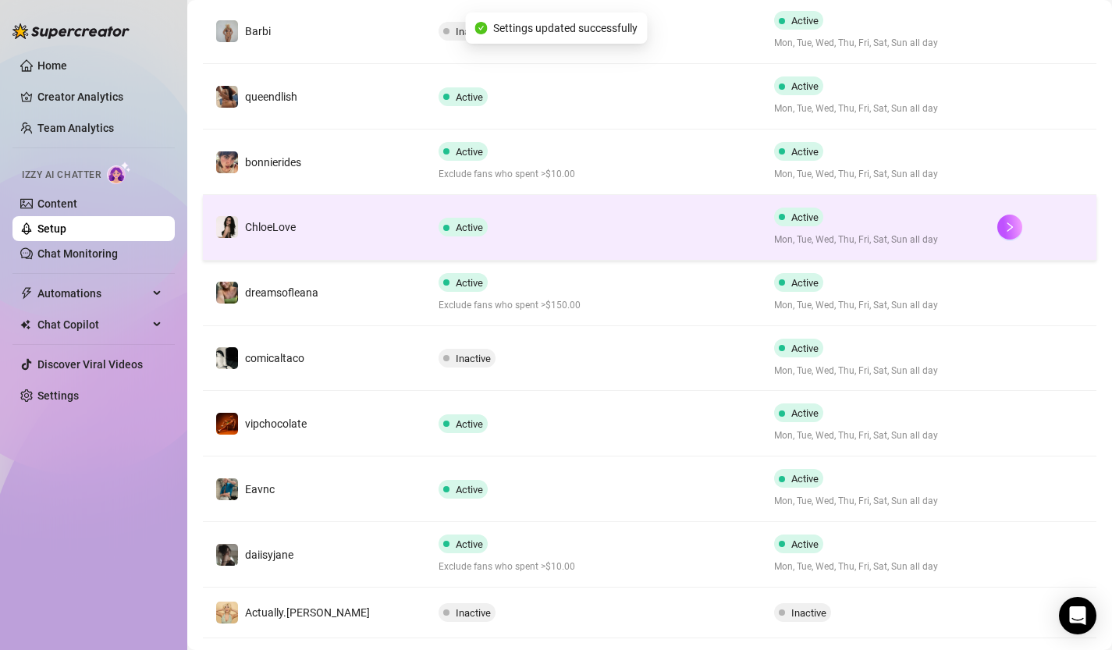
scroll to position [422, 0]
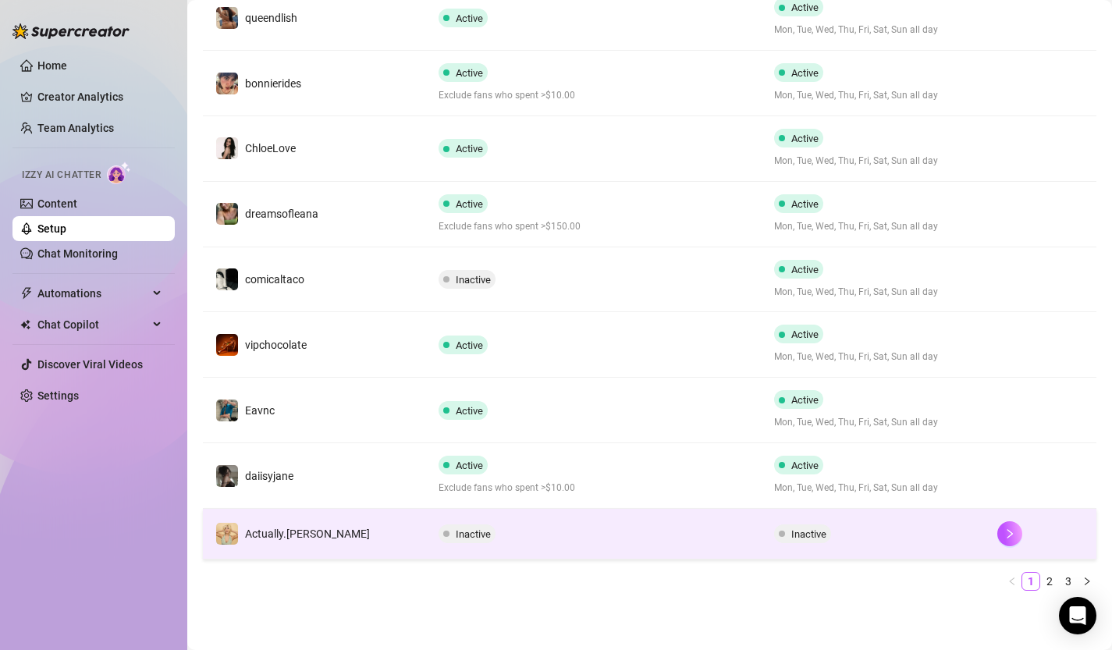
click at [845, 534] on div "Inactive" at bounding box center [873, 533] width 198 height 19
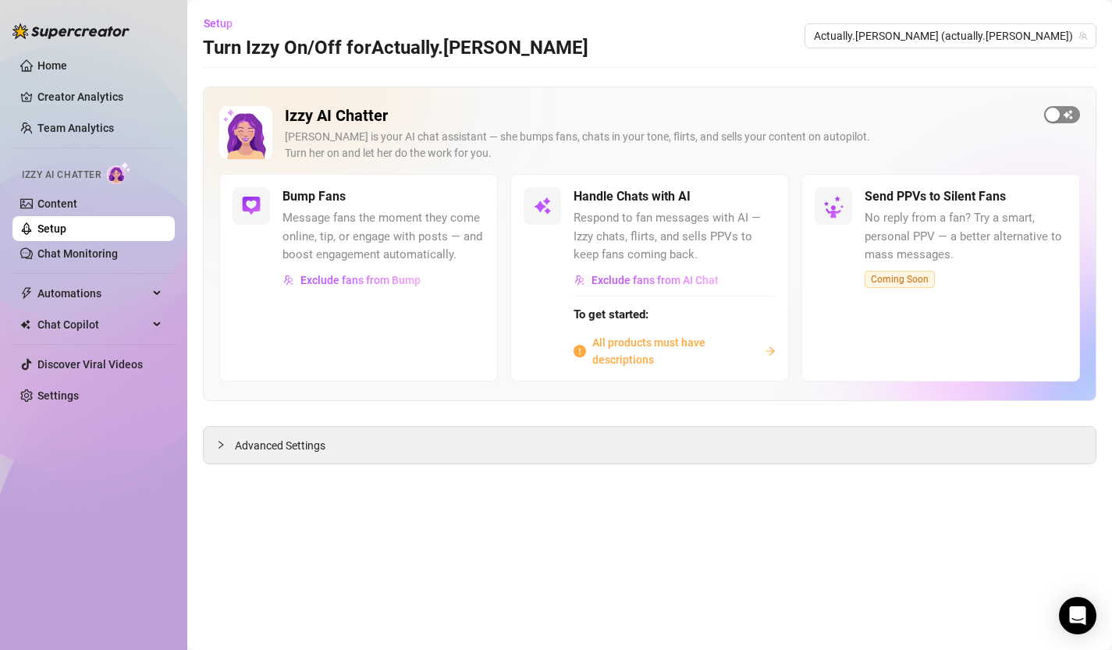
click at [1050, 115] on div "button" at bounding box center [1053, 115] width 14 height 14
click at [59, 232] on link "Setup" at bounding box center [51, 228] width 29 height 12
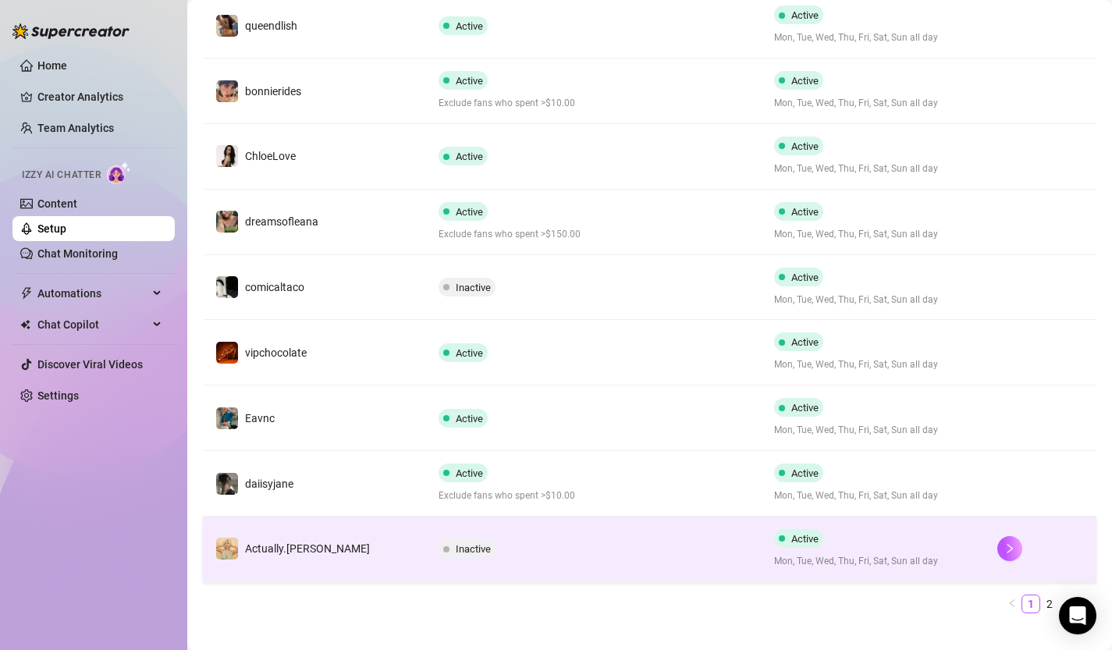
scroll to position [382, 0]
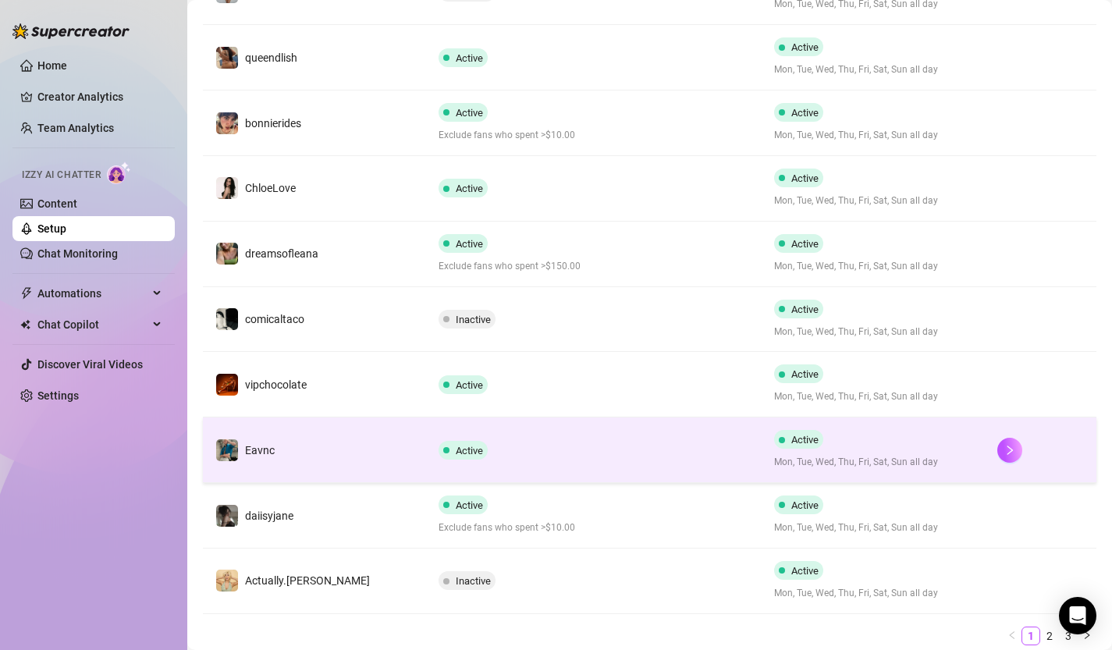
click at [952, 452] on div "Active Mon, Tue, Wed, Thu, Fri, Sat, Sun all day" at bounding box center [873, 450] width 198 height 40
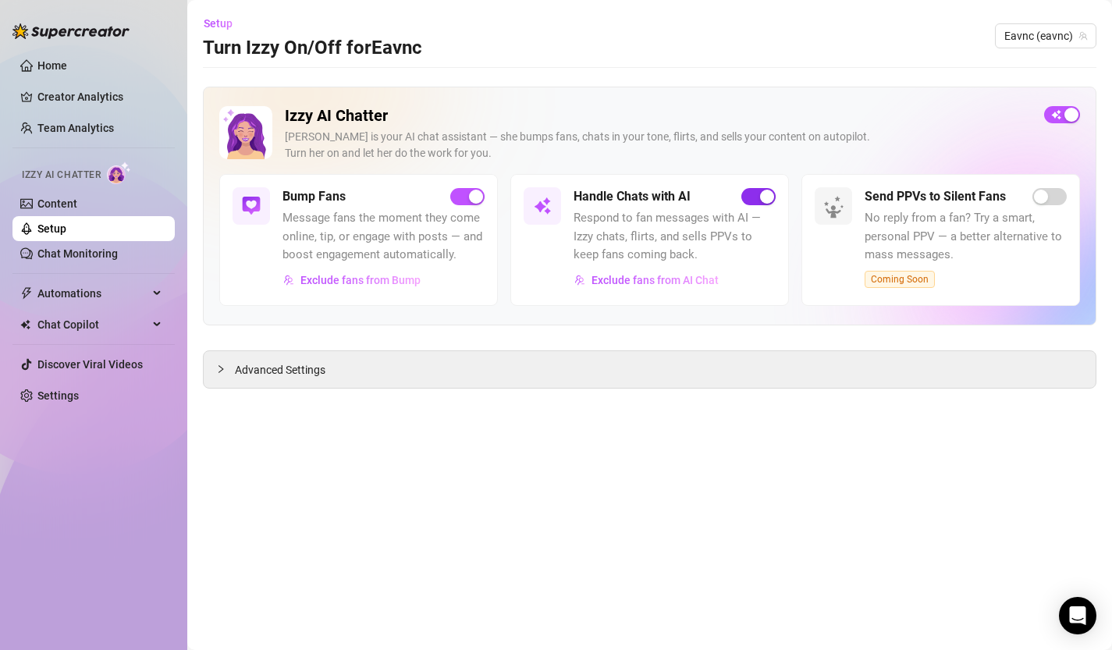
click at [754, 196] on span "button" at bounding box center [758, 196] width 34 height 17
click at [49, 226] on link "Setup" at bounding box center [51, 228] width 29 height 12
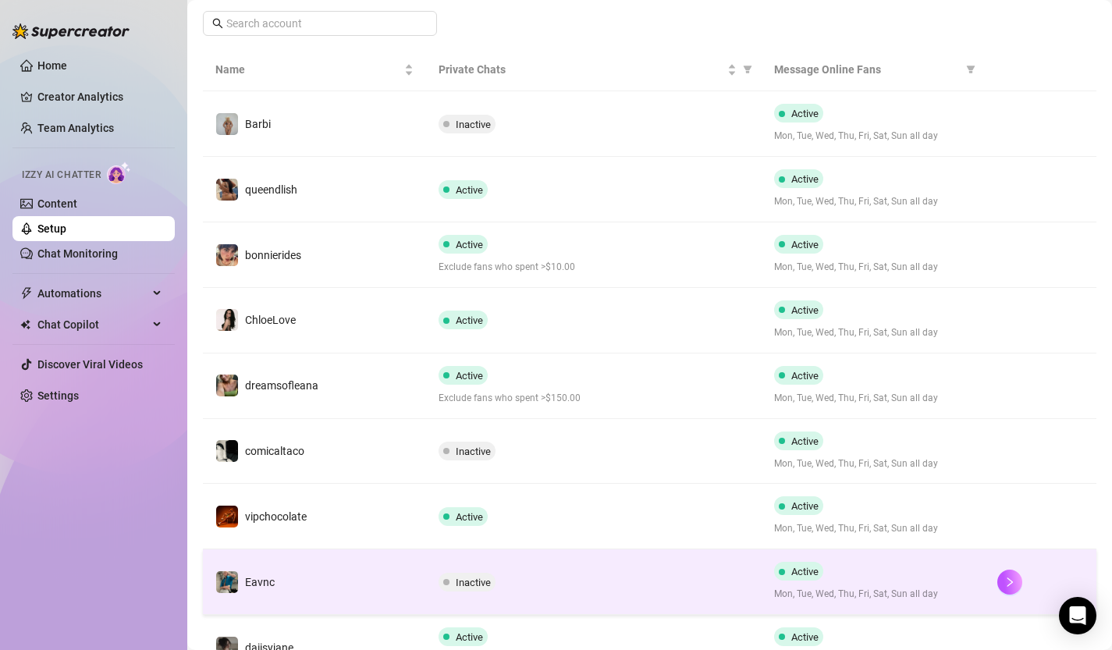
scroll to position [437, 0]
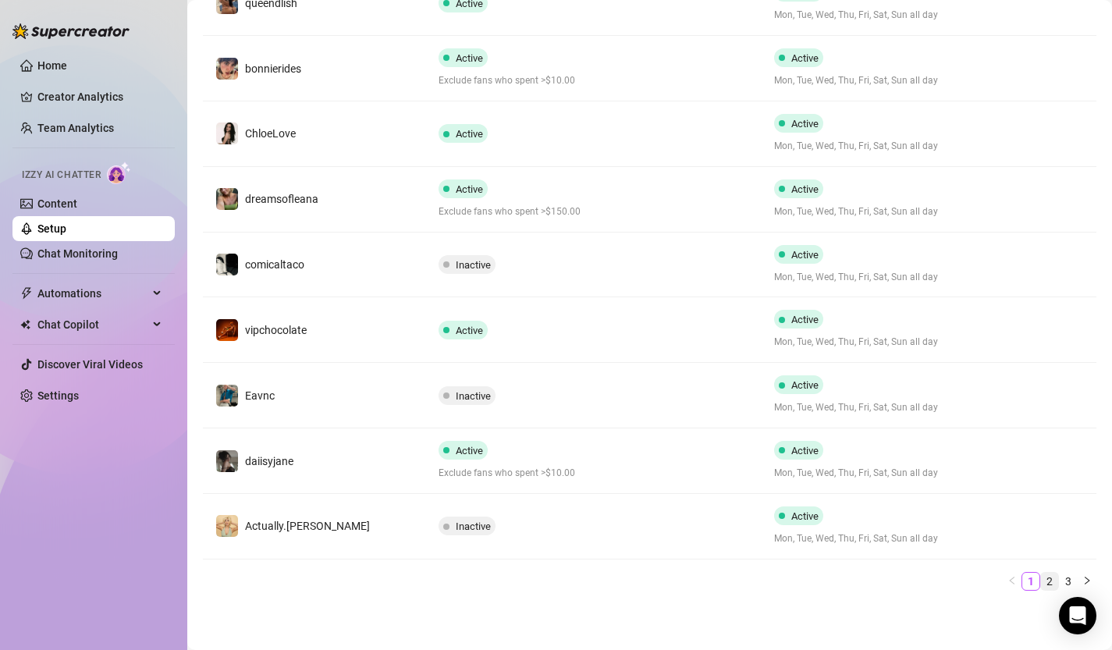
click at [1051, 582] on link "2" at bounding box center [1049, 581] width 17 height 17
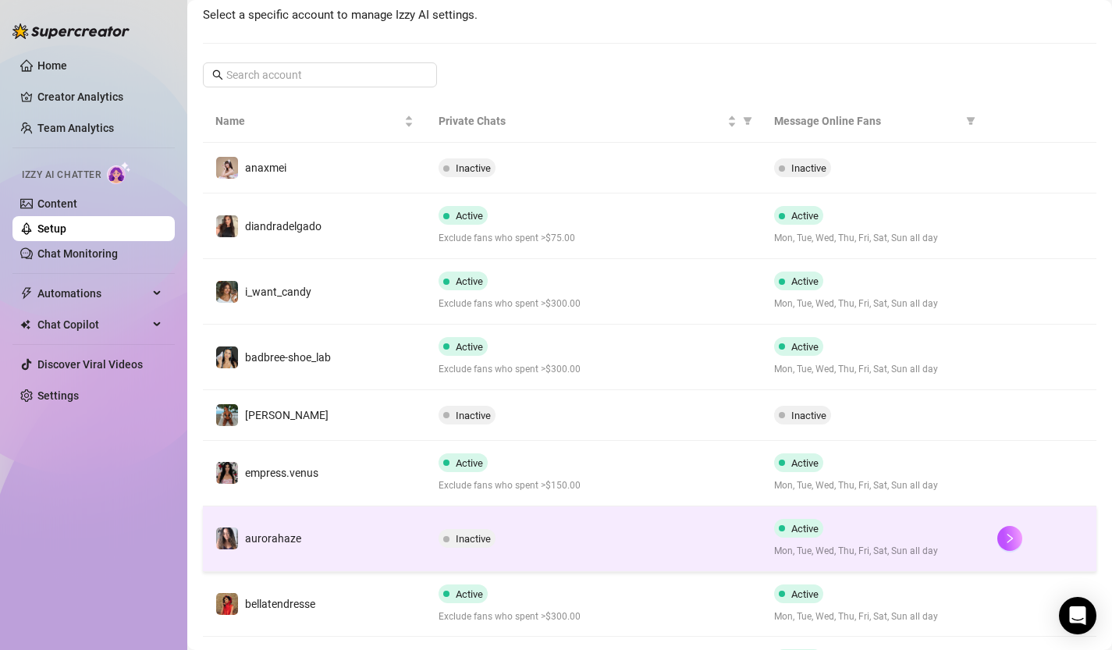
scroll to position [407, 0]
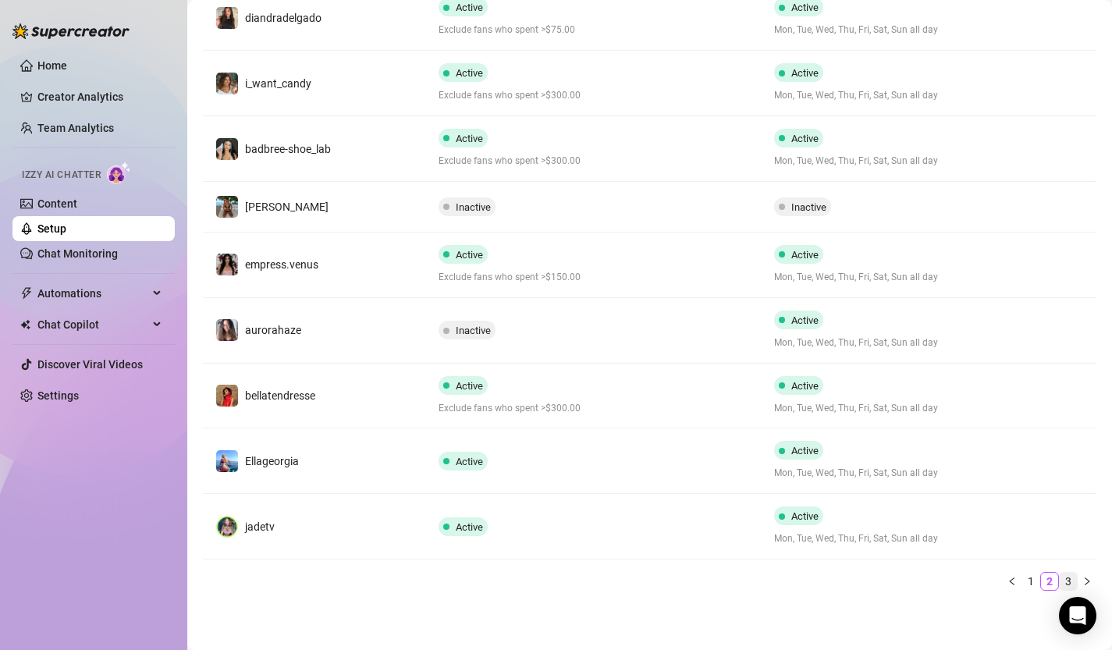
click at [1069, 577] on link "3" at bounding box center [1068, 581] width 17 height 17
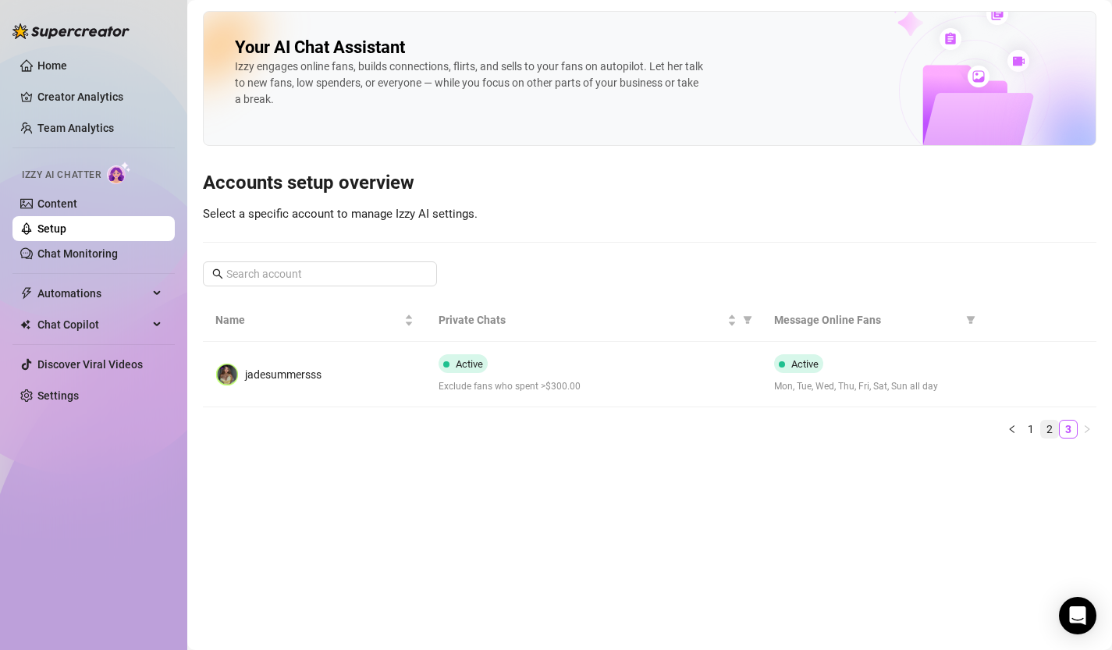
click at [1048, 431] on link "2" at bounding box center [1049, 429] width 17 height 17
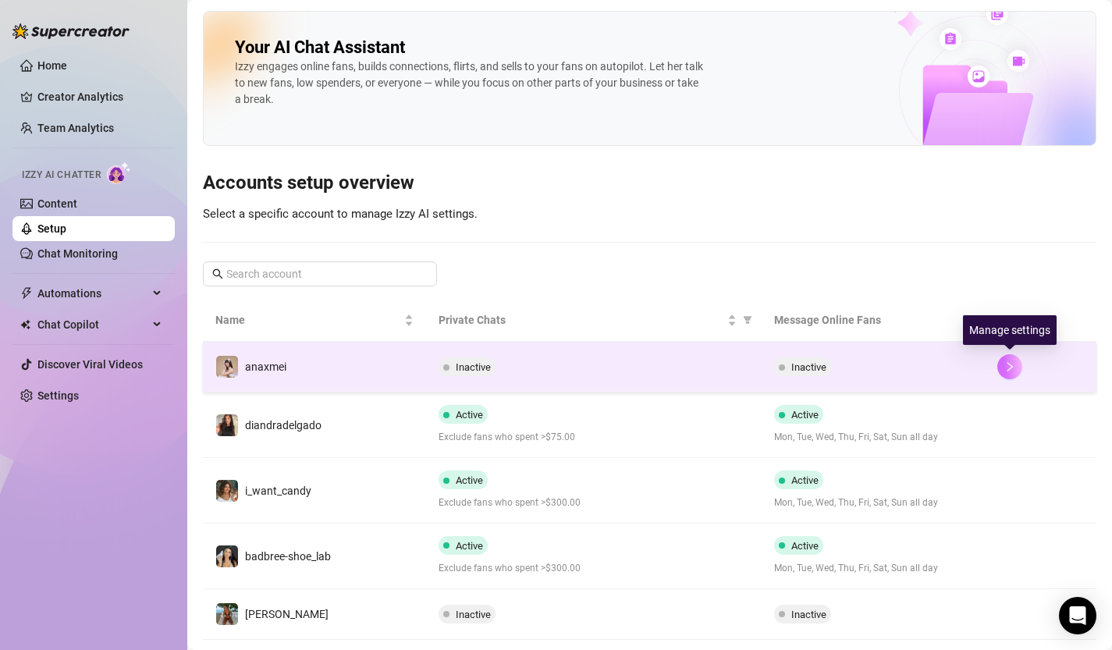
click at [1011, 364] on icon "right" at bounding box center [1009, 366] width 11 height 11
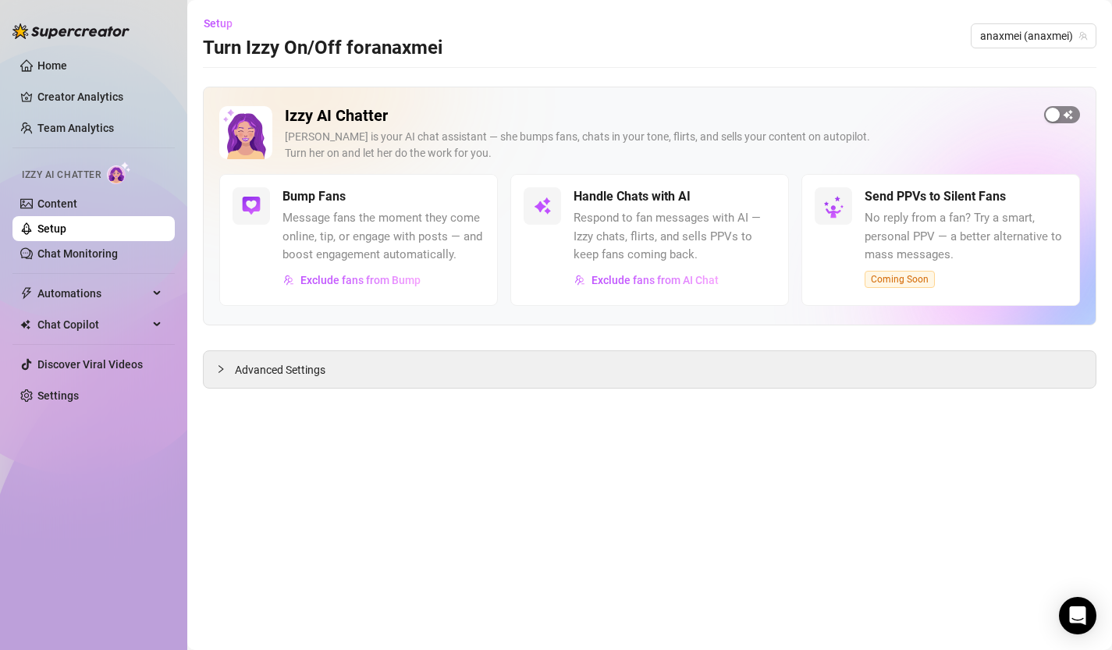
click at [1069, 110] on span "button" at bounding box center [1062, 114] width 36 height 17
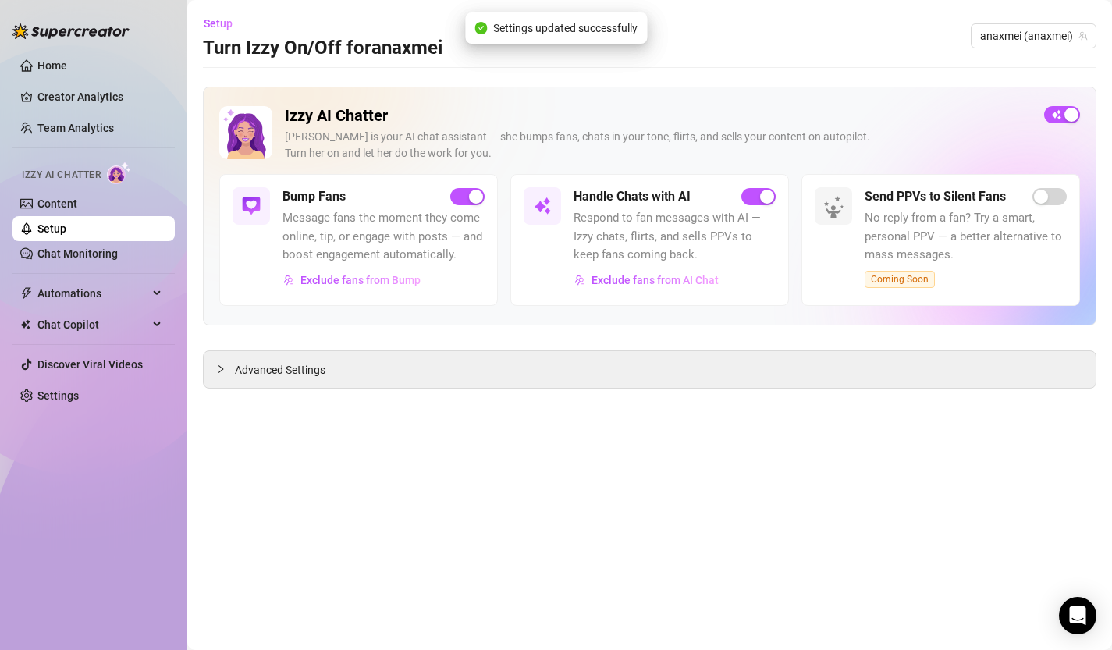
click at [766, 185] on div "Handle Chats with AI Respond to fan messages with AI — Izzy chats, flirts, and …" at bounding box center [649, 240] width 279 height 132
click at [761, 197] on div "button" at bounding box center [767, 197] width 14 height 14
click at [45, 235] on link "Setup" at bounding box center [51, 228] width 29 height 12
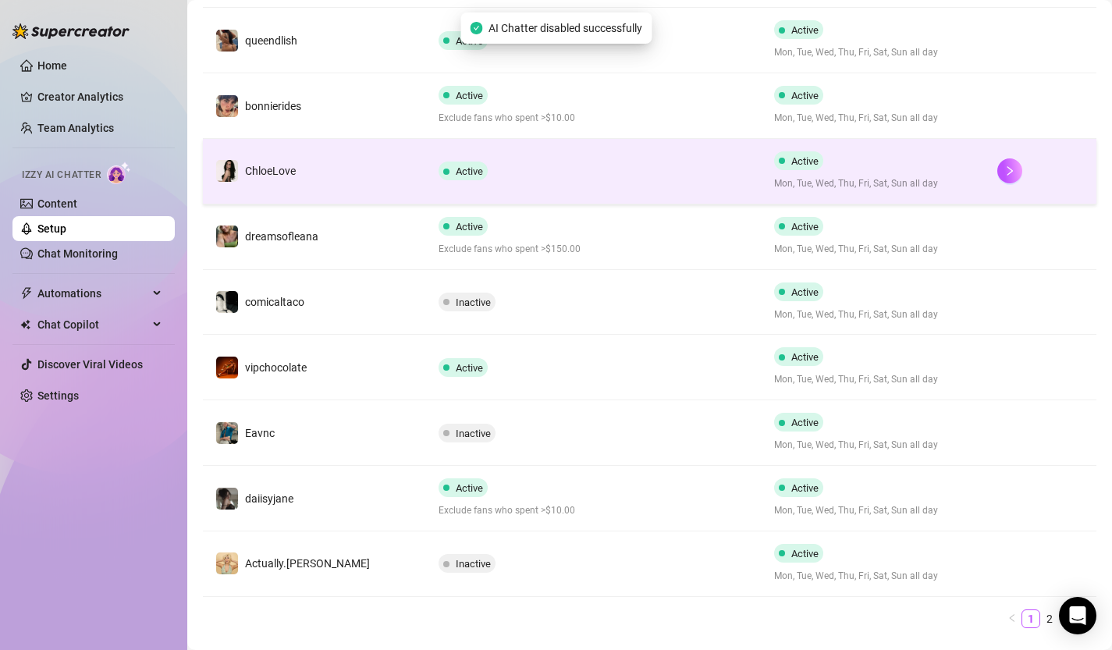
scroll to position [437, 0]
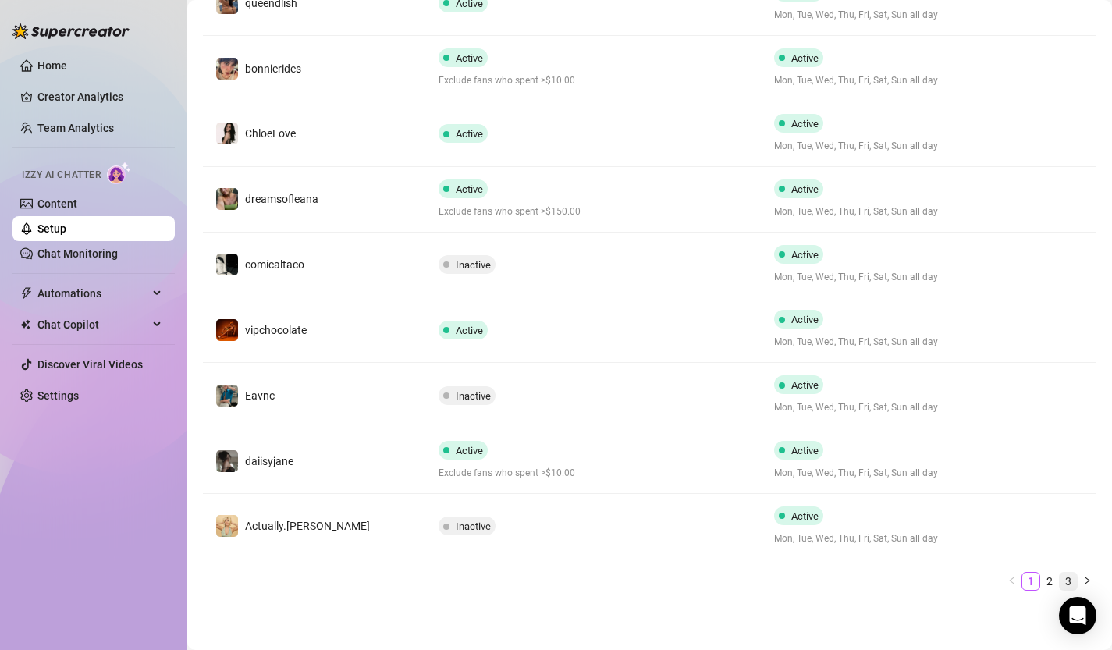
click at [1067, 584] on link "3" at bounding box center [1068, 581] width 17 height 17
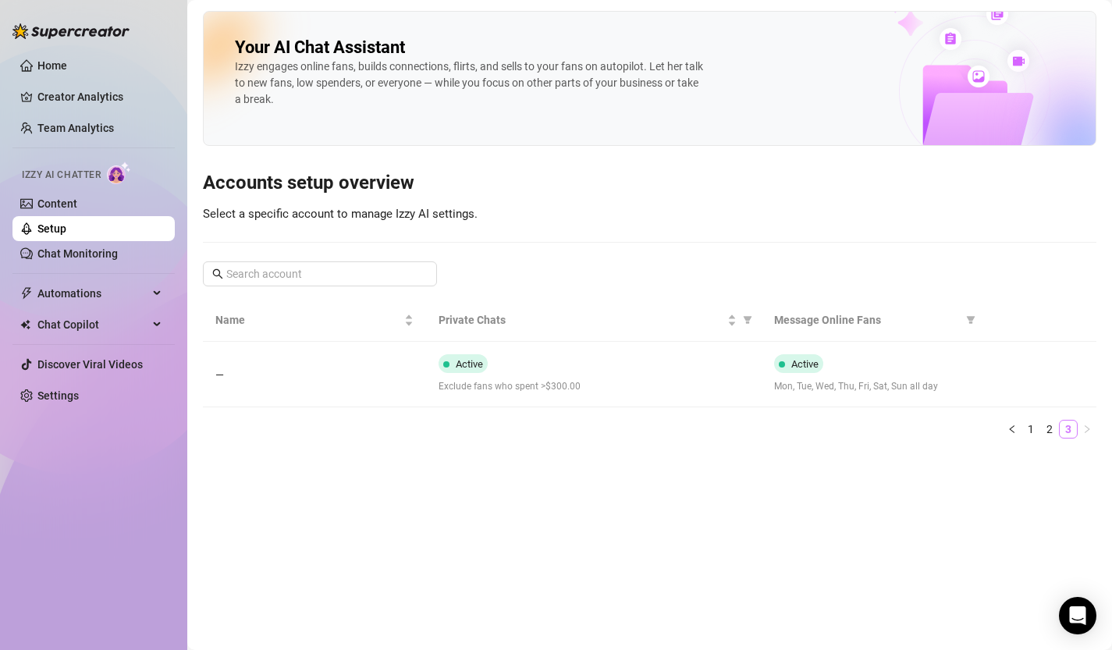
scroll to position [0, 0]
click at [1048, 428] on link "2" at bounding box center [1049, 429] width 17 height 17
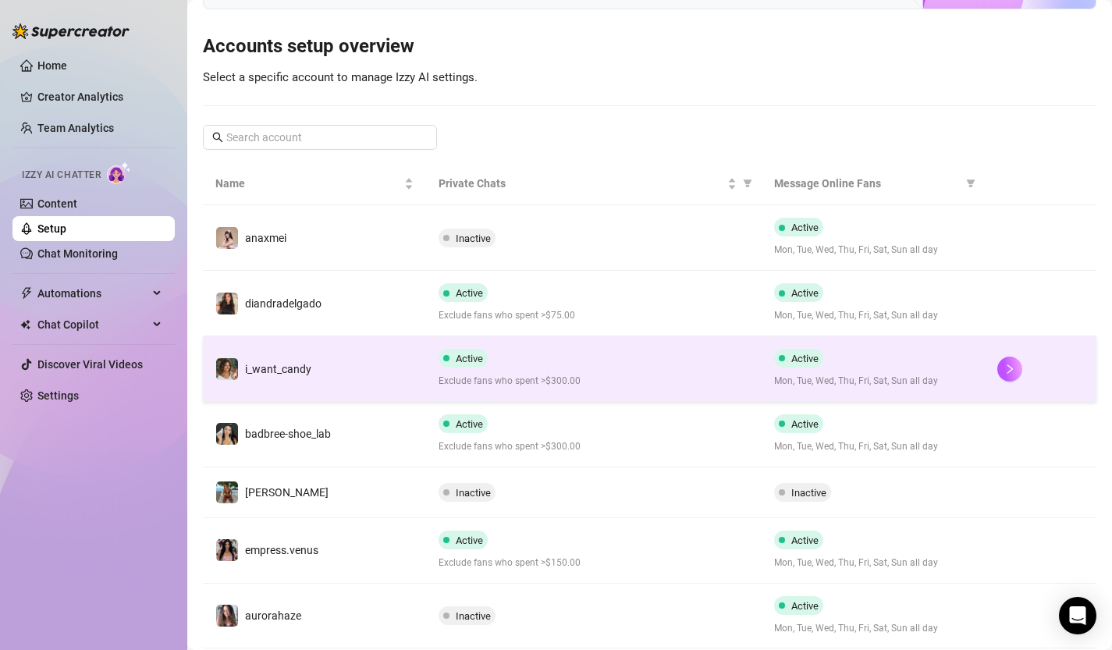
scroll to position [165, 0]
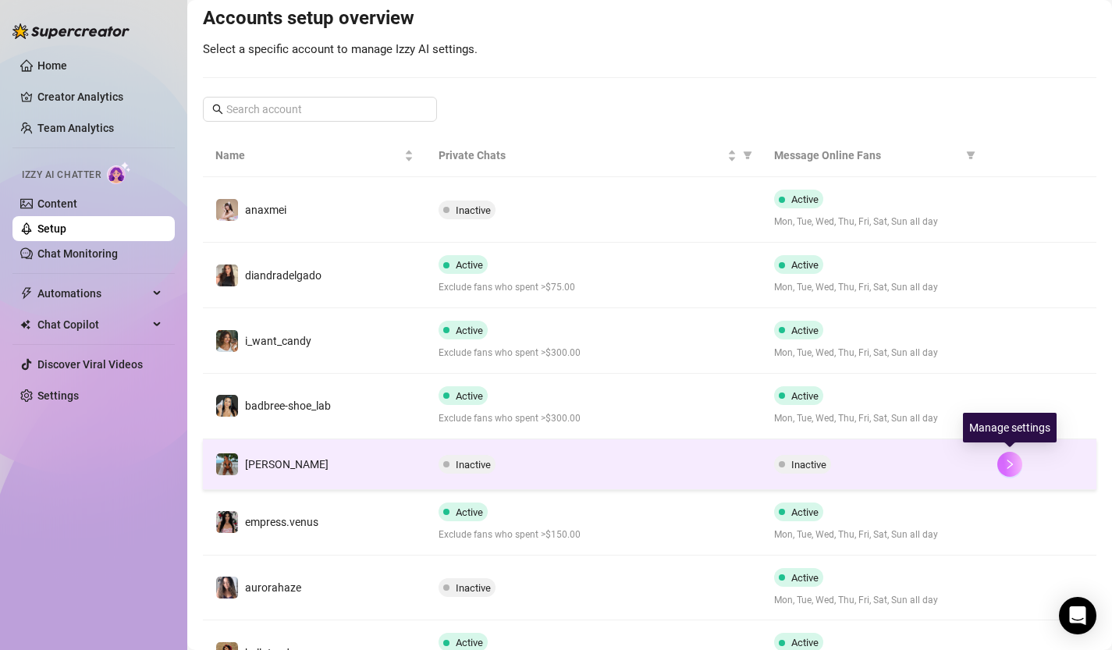
click at [1018, 465] on button "button" at bounding box center [1009, 464] width 25 height 25
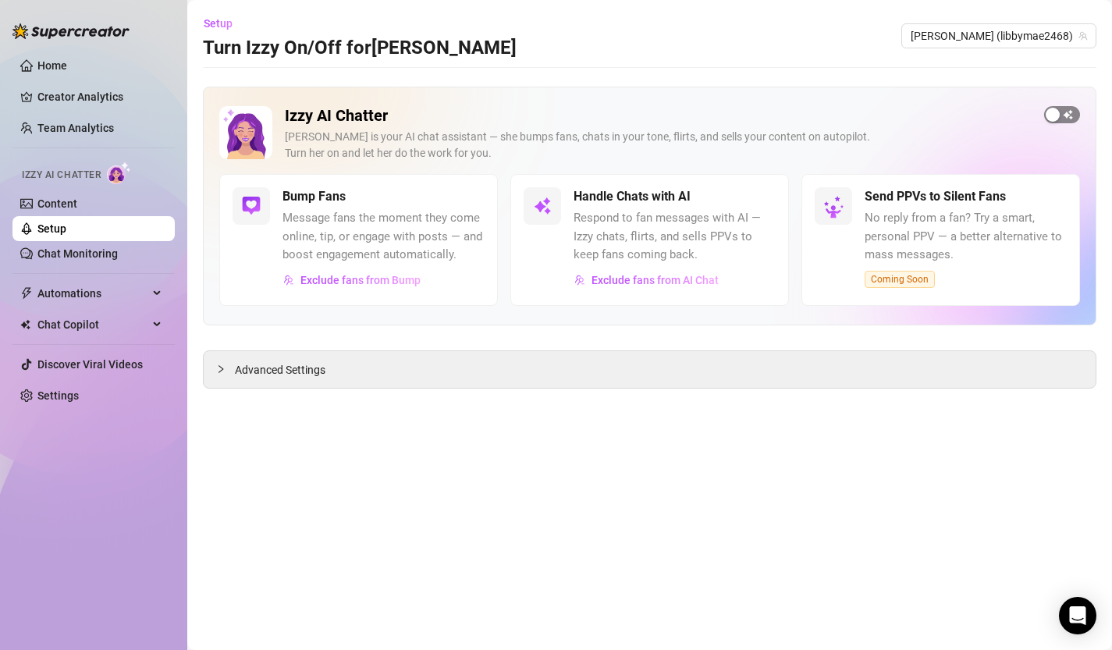
click at [1071, 114] on span "button" at bounding box center [1062, 114] width 36 height 17
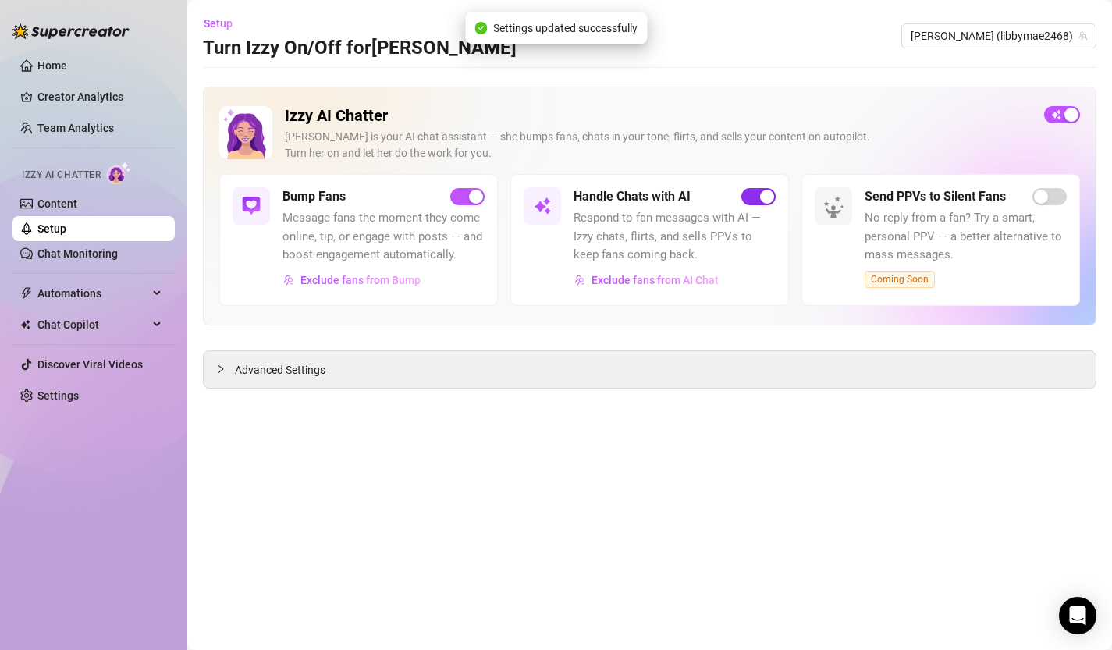
click at [763, 191] on div "button" at bounding box center [767, 197] width 14 height 14
click at [66, 228] on link "Setup" at bounding box center [51, 228] width 29 height 12
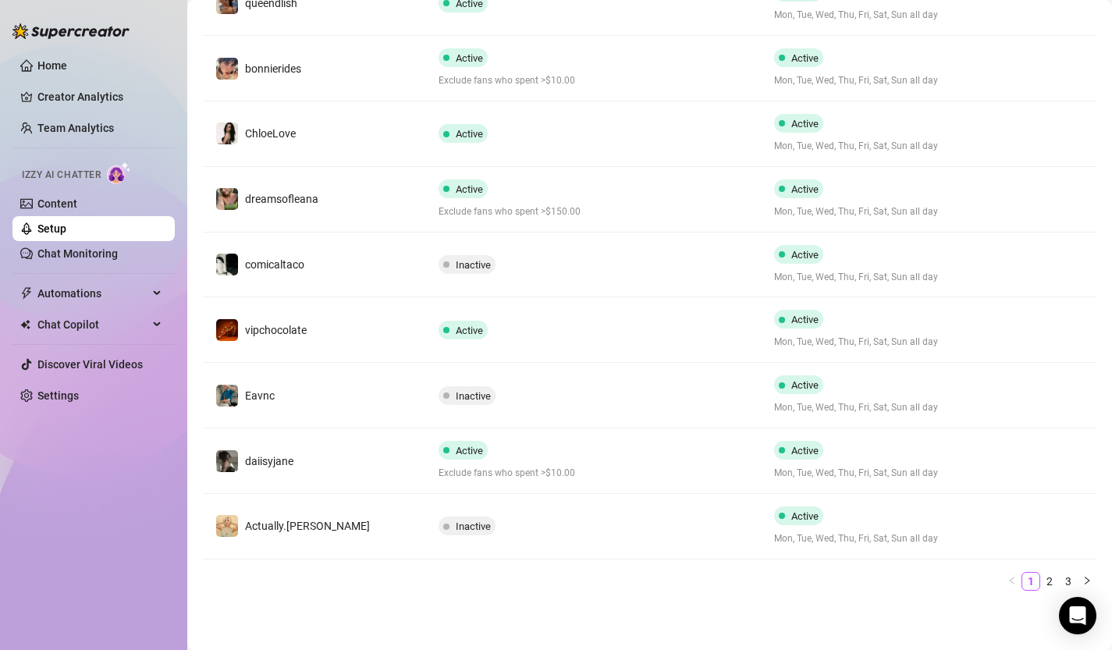
scroll to position [436, 0]
click at [1047, 580] on link "2" at bounding box center [1049, 582] width 17 height 17
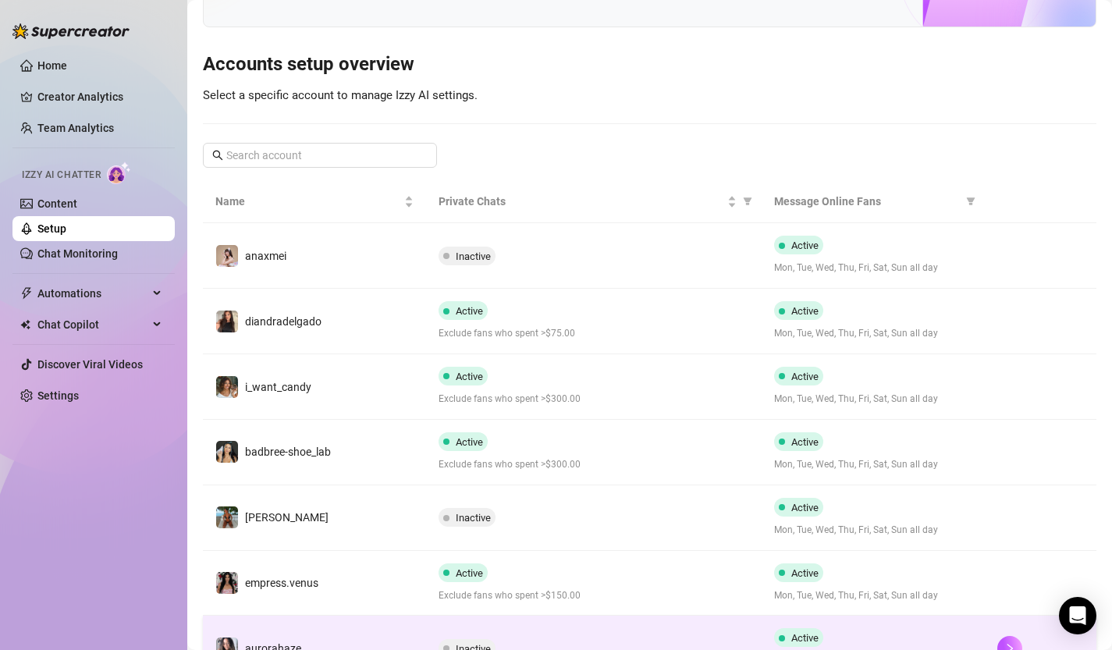
scroll to position [437, 0]
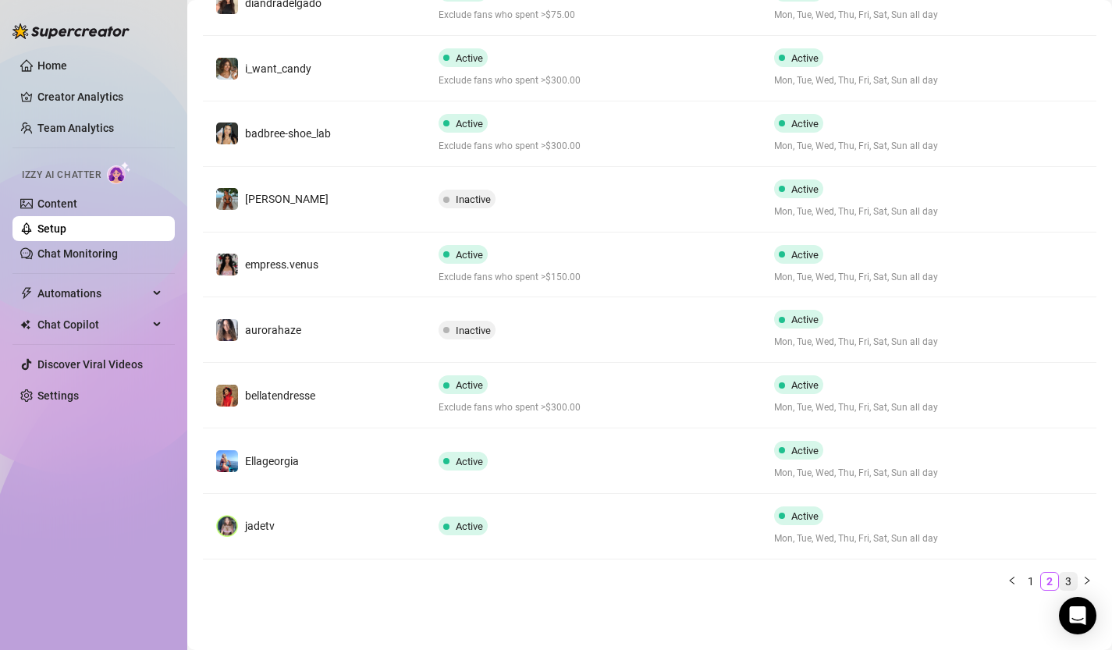
click at [1068, 577] on link "3" at bounding box center [1068, 581] width 17 height 17
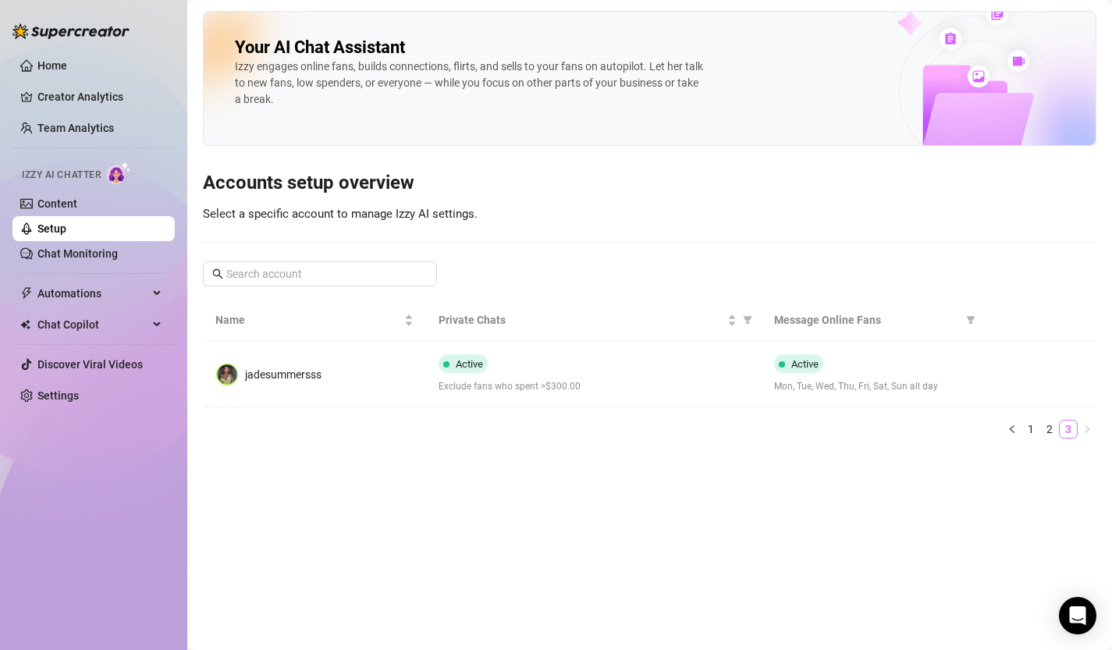
scroll to position [0, 0]
click at [1032, 435] on link "1" at bounding box center [1030, 429] width 17 height 17
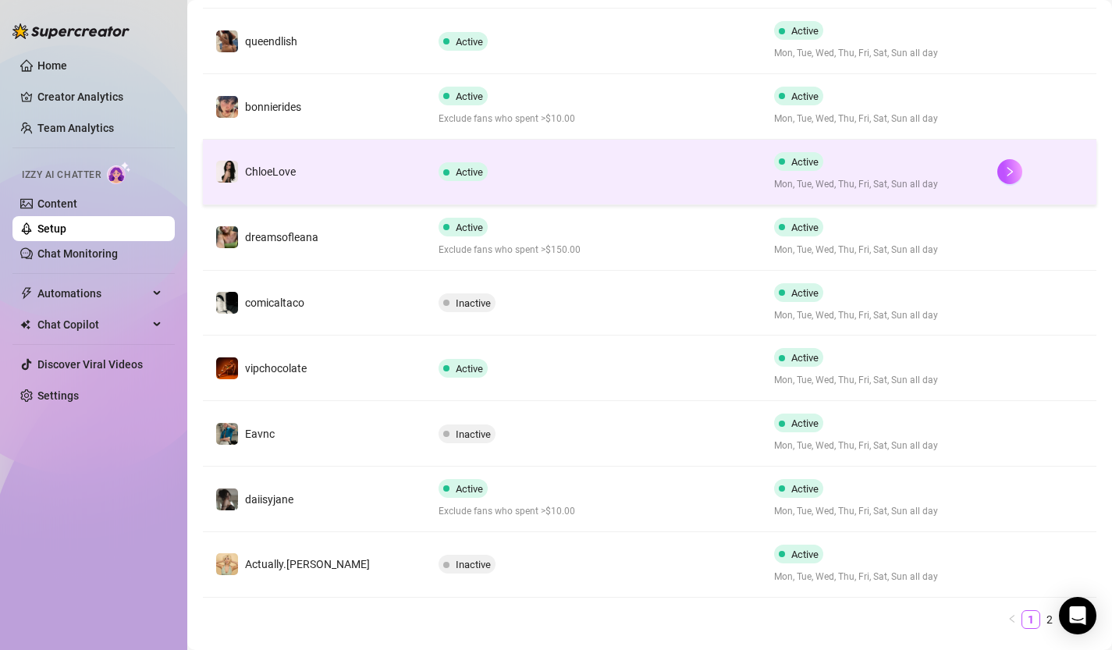
scroll to position [437, 0]
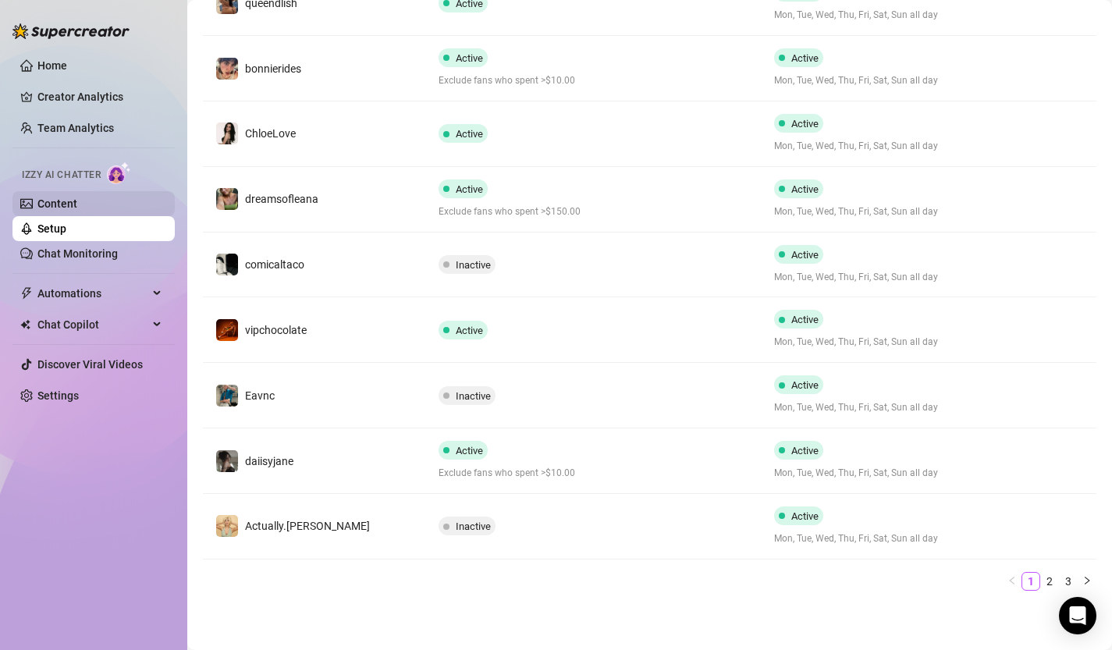
click at [57, 199] on link "Content" at bounding box center [57, 203] width 40 height 12
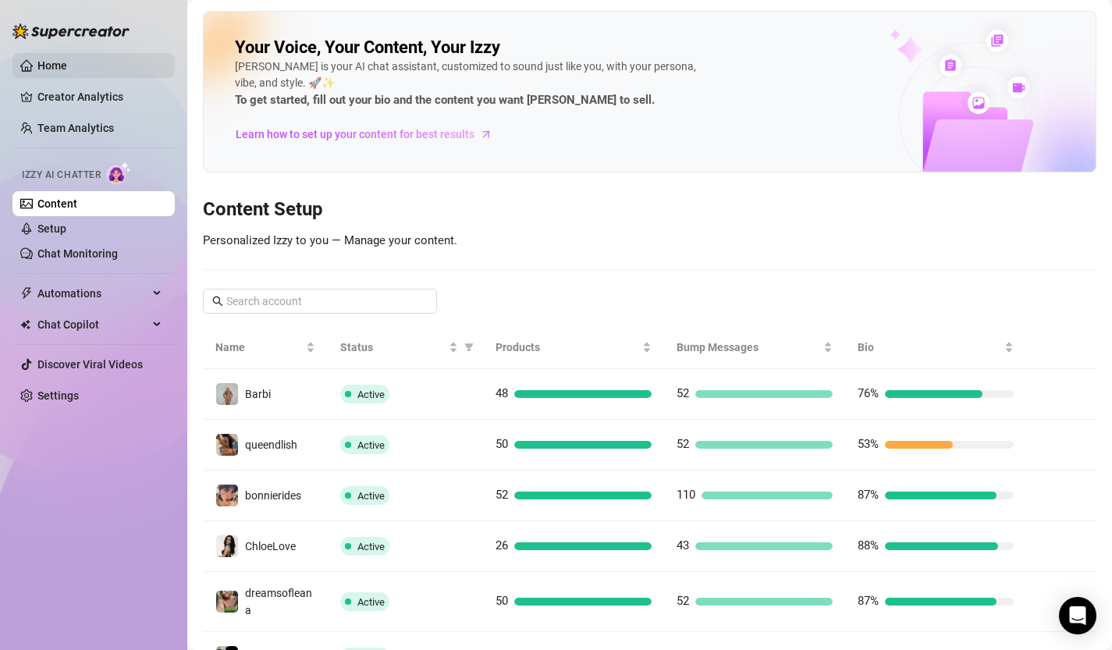
click at [56, 67] on link "Home" at bounding box center [52, 65] width 30 height 12
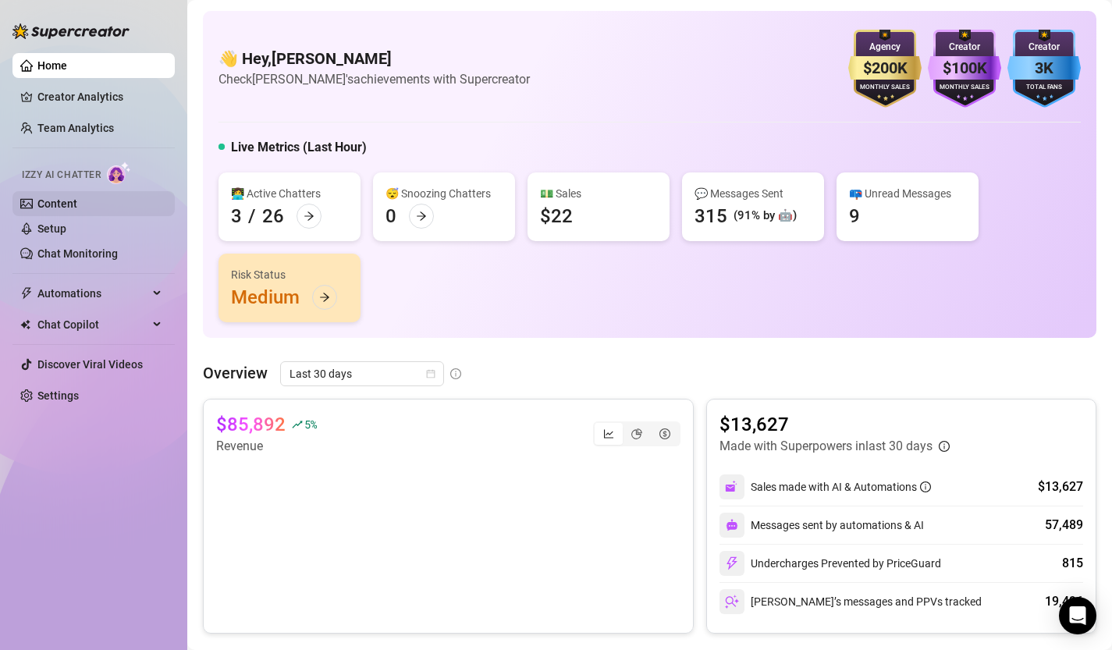
click at [77, 210] on link "Content" at bounding box center [57, 203] width 40 height 12
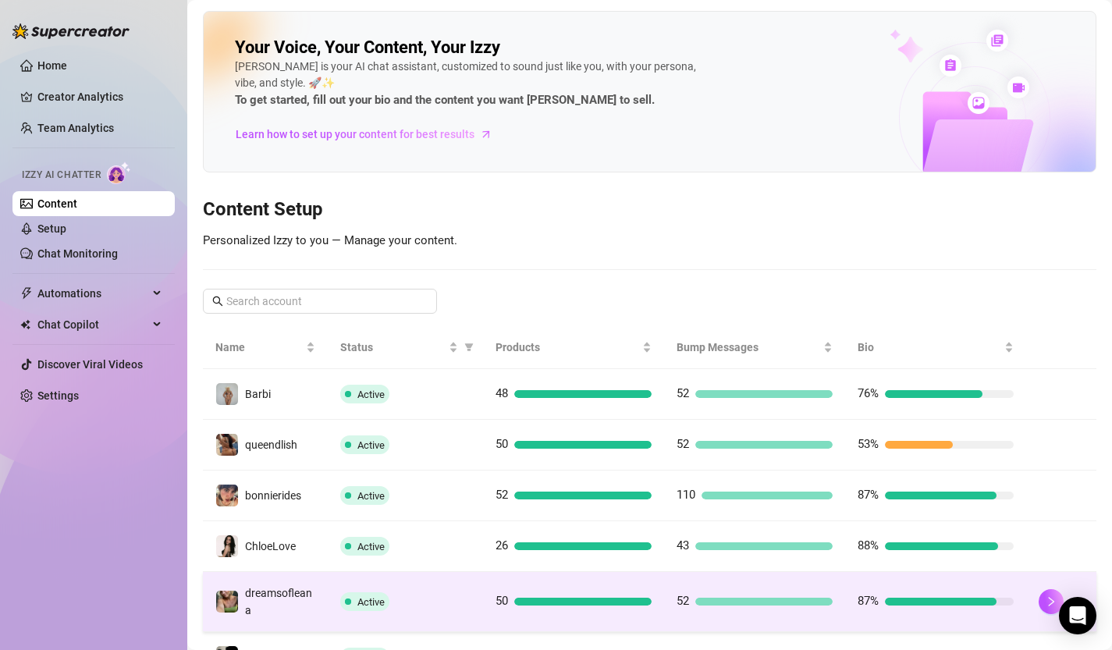
scroll to position [326, 0]
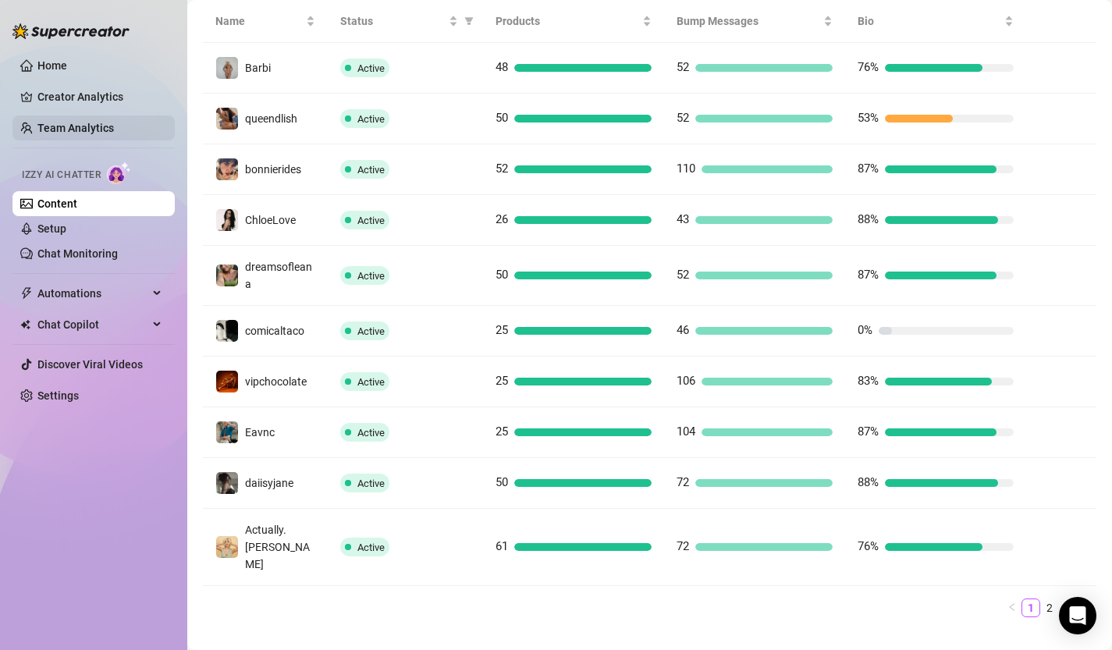
click at [86, 127] on link "Team Analytics" at bounding box center [75, 128] width 76 height 12
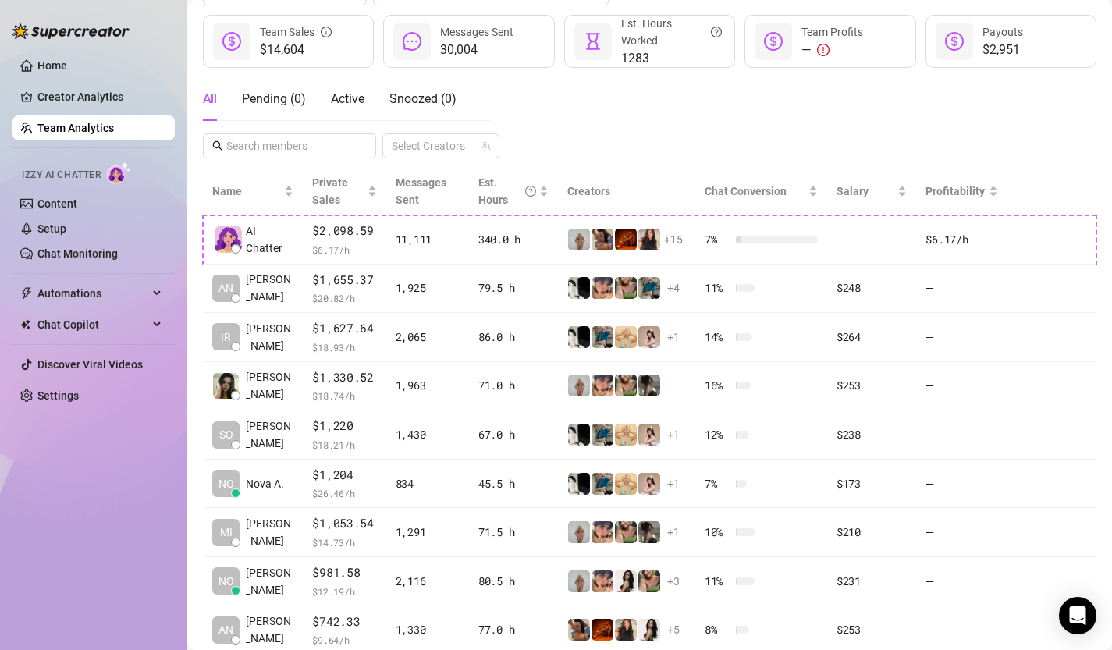
scroll to position [348, 0]
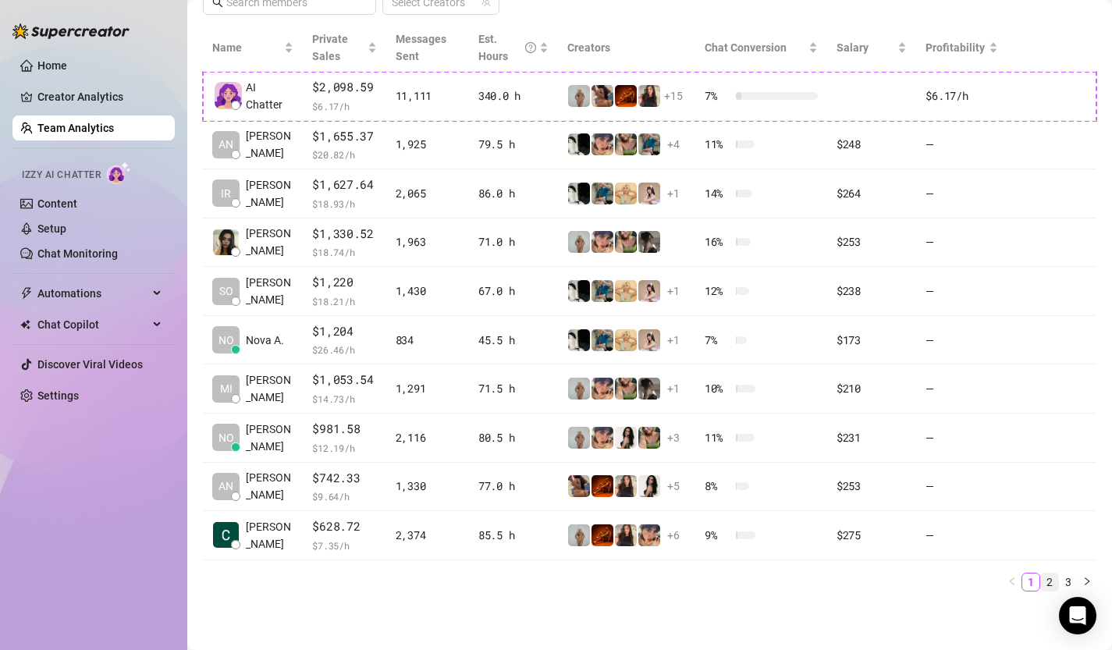
click at [1048, 577] on link "2" at bounding box center [1049, 582] width 17 height 17
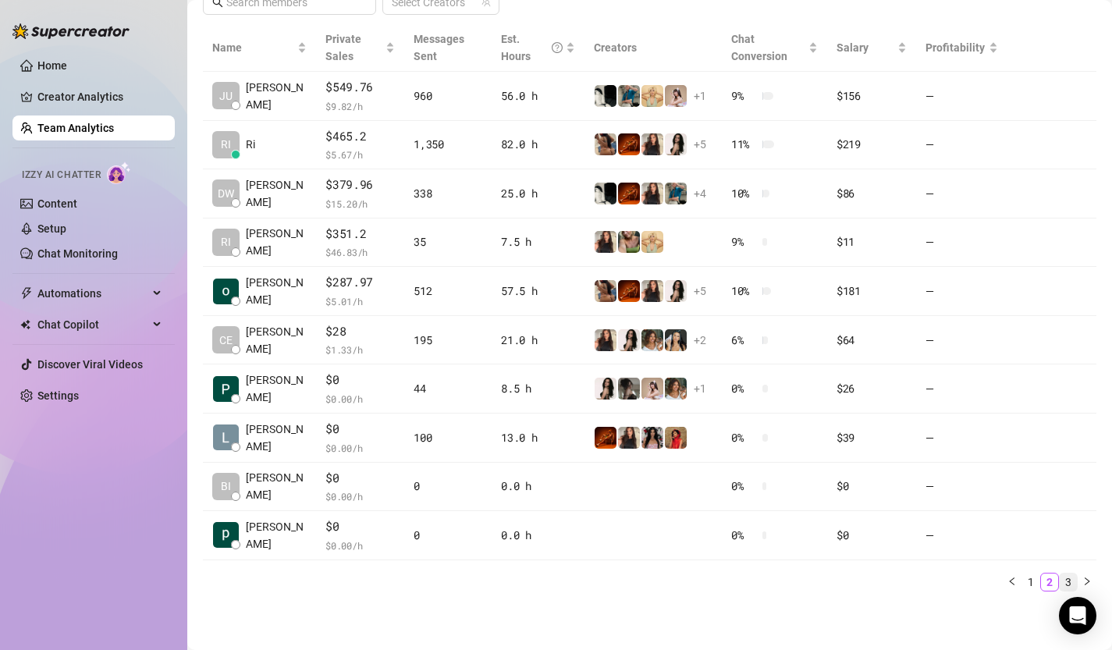
click at [1063, 577] on link "3" at bounding box center [1068, 582] width 17 height 17
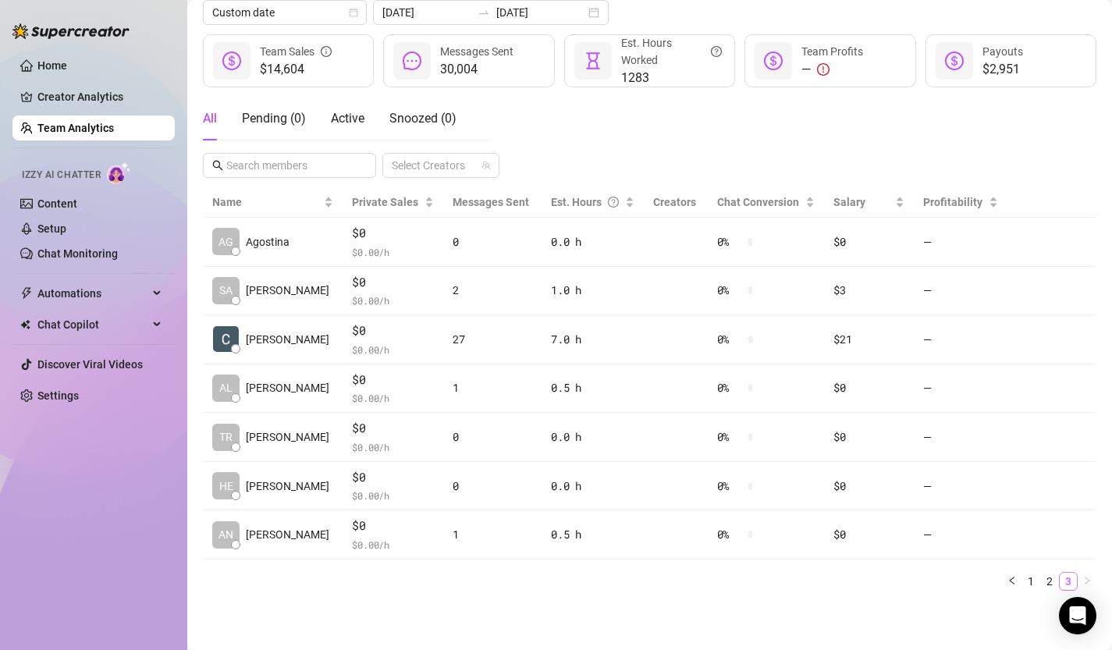
scroll to position [185, 0]
click at [1037, 577] on link "1" at bounding box center [1030, 581] width 17 height 17
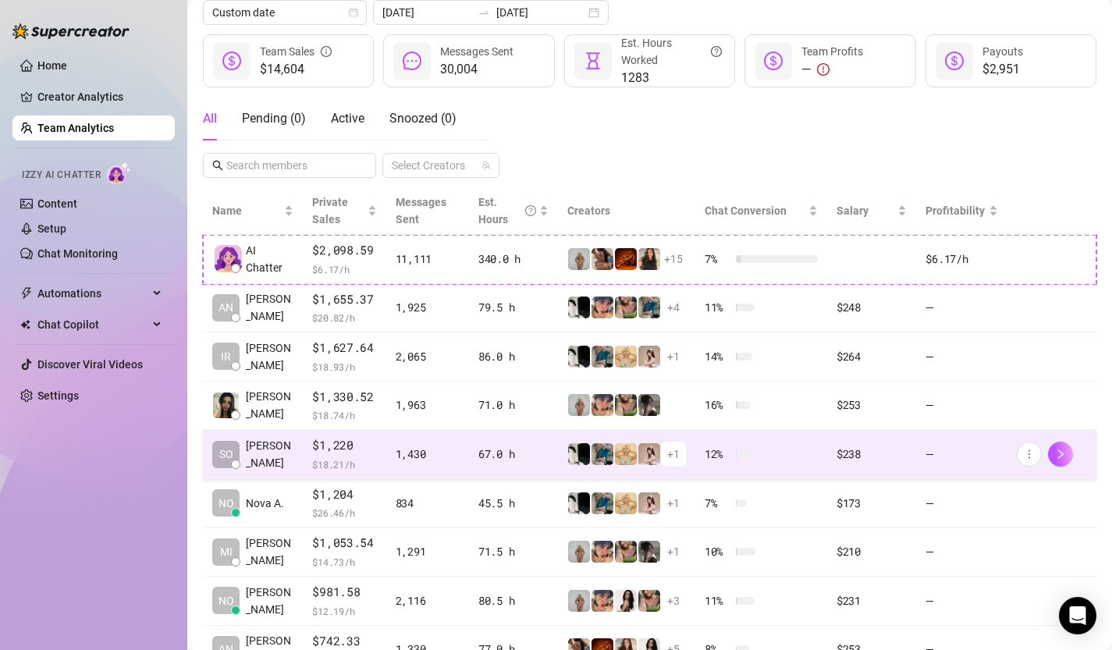
scroll to position [348, 0]
